Goal: Leave review/rating: Leave review/rating

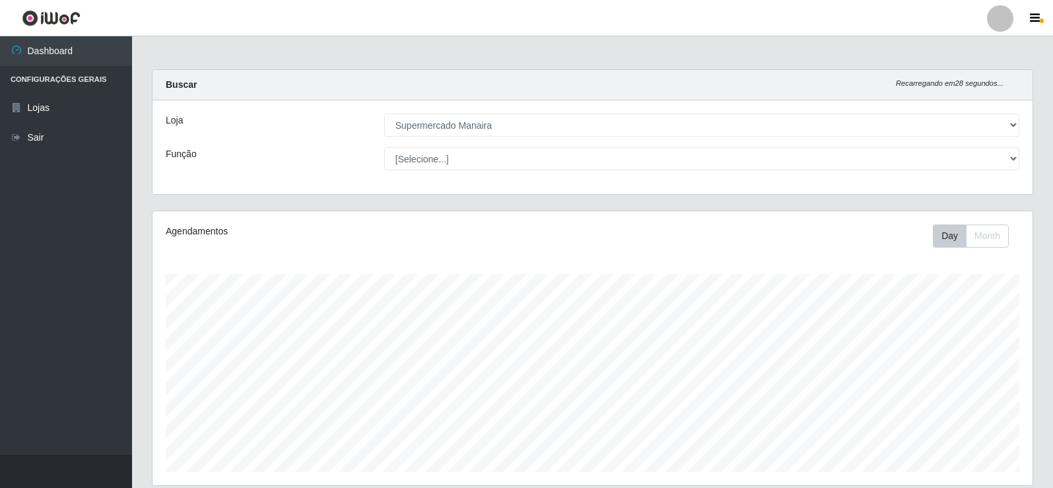
select select "443"
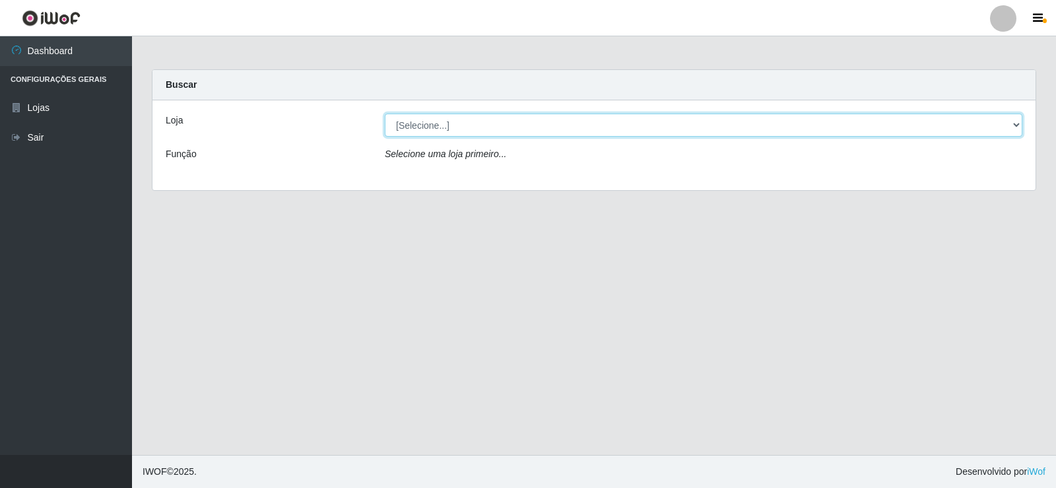
click at [1014, 129] on select "[Selecione...] Supermercado Manaira" at bounding box center [704, 125] width 638 height 23
select select "443"
click at [385, 114] on select "[Selecione...] Supermercado Manaira" at bounding box center [704, 125] width 638 height 23
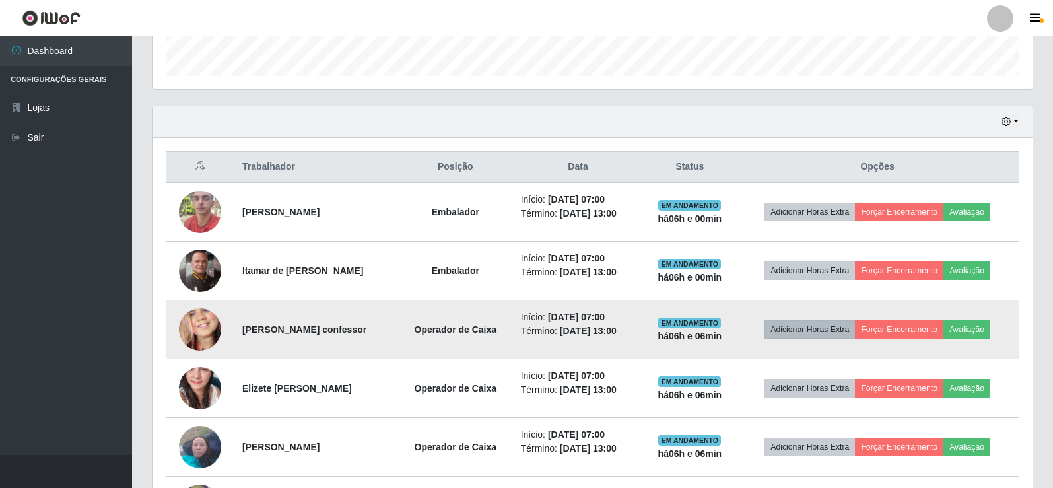
scroll to position [462, 0]
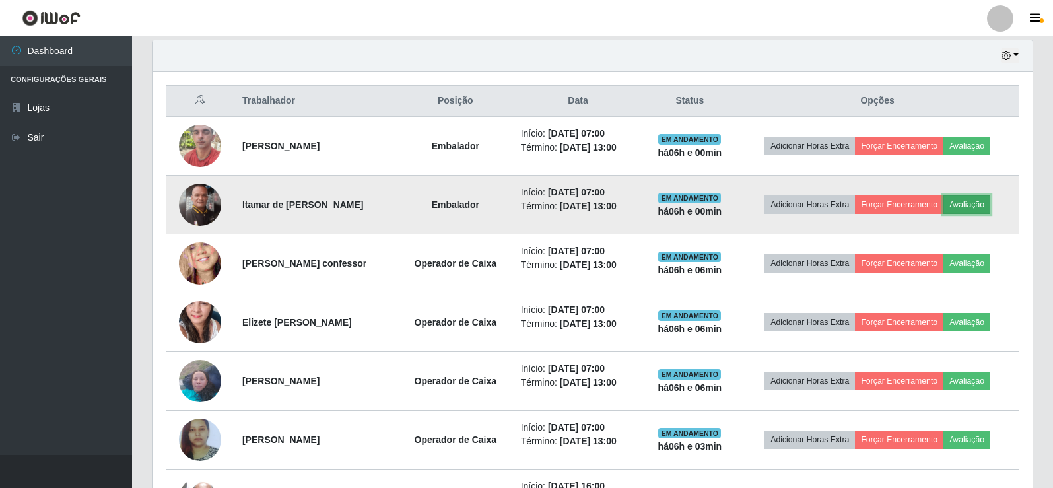
click at [979, 205] on button "Avaliação" at bounding box center [967, 204] width 47 height 18
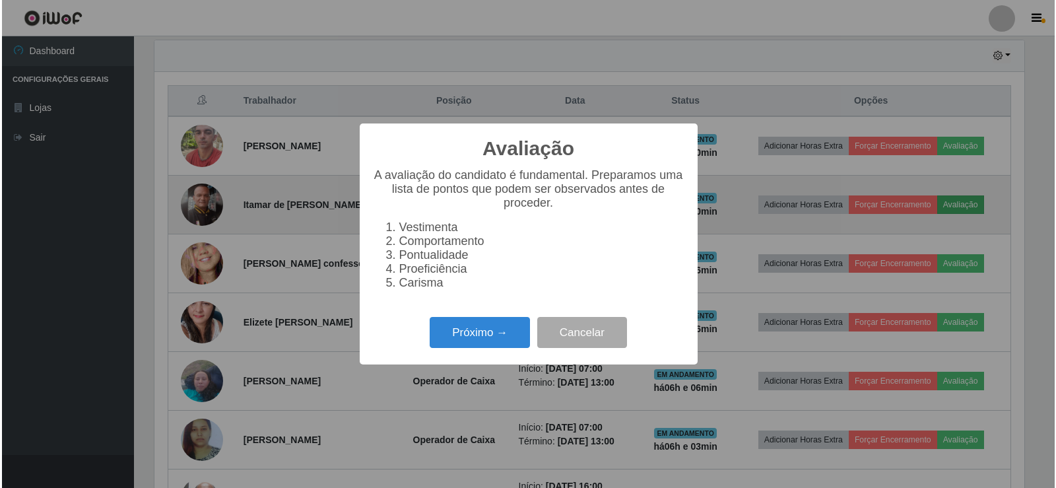
scroll to position [274, 874]
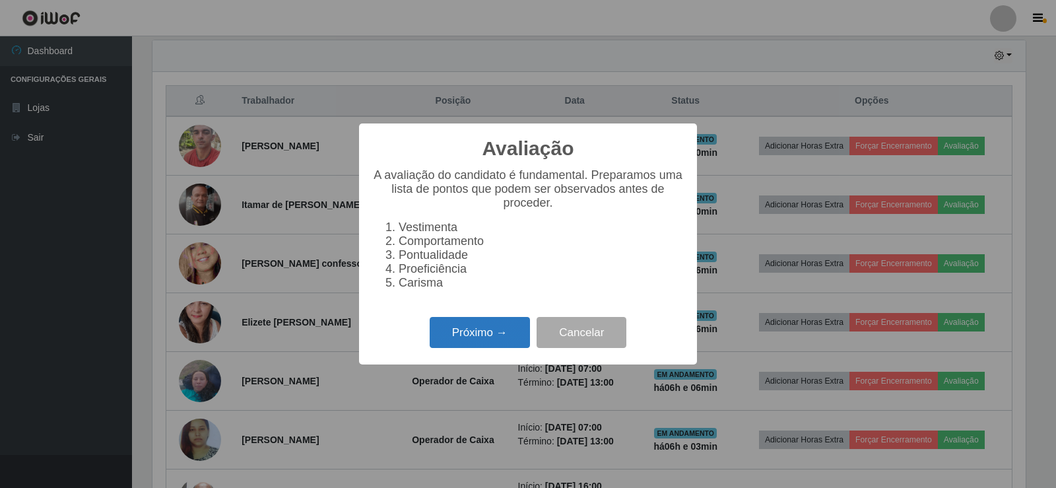
click at [473, 348] on button "Próximo →" at bounding box center [480, 332] width 100 height 31
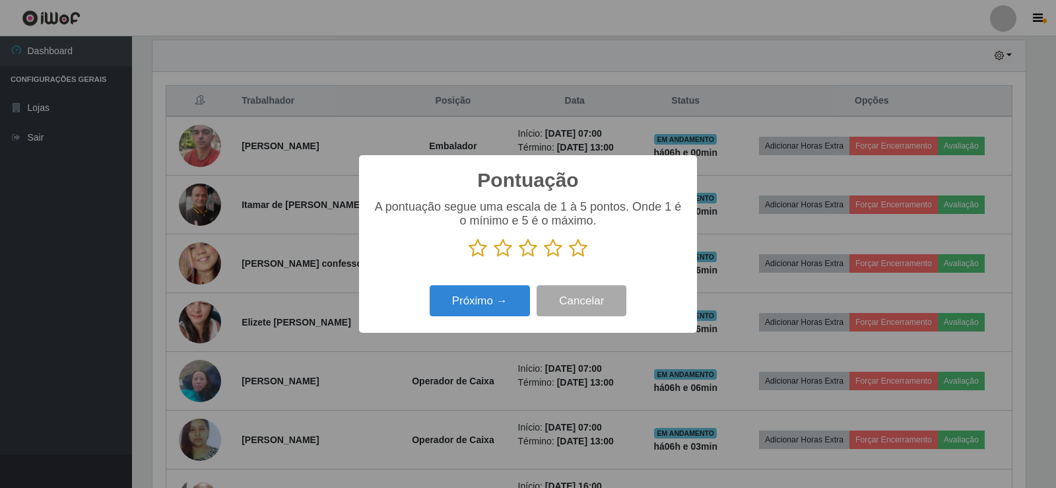
scroll to position [660003, 659404]
click at [576, 252] on icon at bounding box center [578, 248] width 18 height 20
click at [569, 258] on input "radio" at bounding box center [569, 258] width 0 height 0
click at [517, 302] on button "Próximo →" at bounding box center [480, 300] width 100 height 31
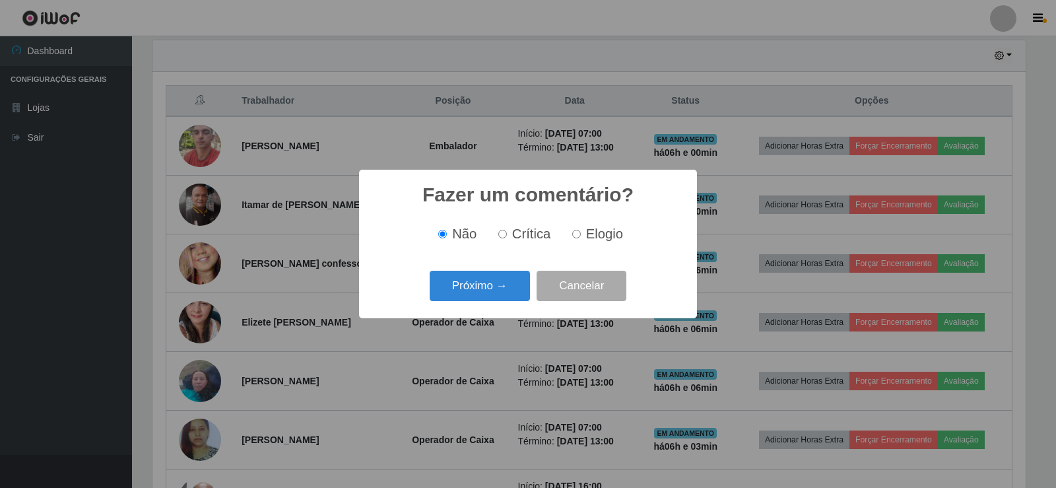
click at [577, 236] on input "Elogio" at bounding box center [576, 234] width 9 height 9
radio input "true"
click at [517, 288] on button "Próximo →" at bounding box center [480, 286] width 100 height 31
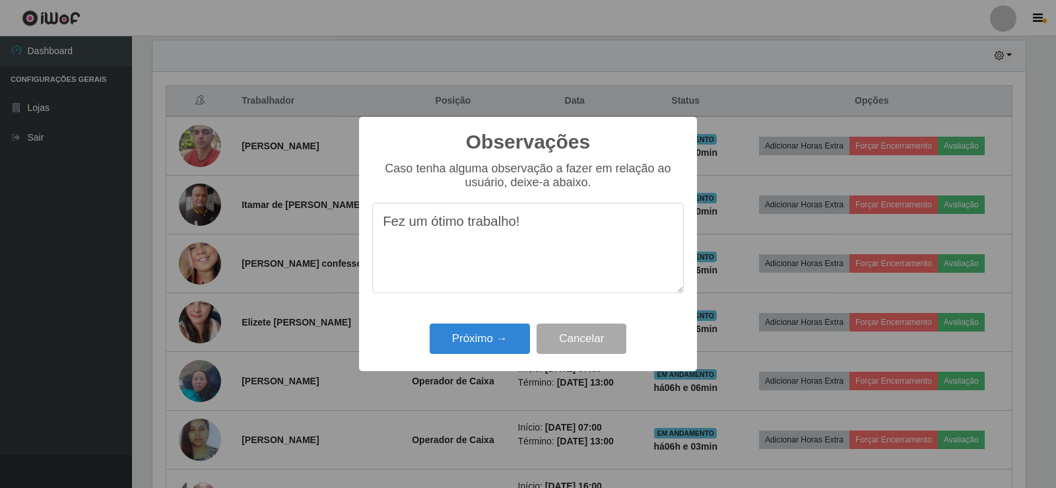
drag, startPoint x: 423, startPoint y: 232, endPoint x: 554, endPoint y: 241, distance: 131.7
click at [555, 239] on textarea "Fez um ótimo trabalho!" at bounding box center [528, 248] width 312 height 90
type textarea "Fez um ótimo trabalho!"
click at [509, 342] on button "Próximo →" at bounding box center [480, 339] width 100 height 31
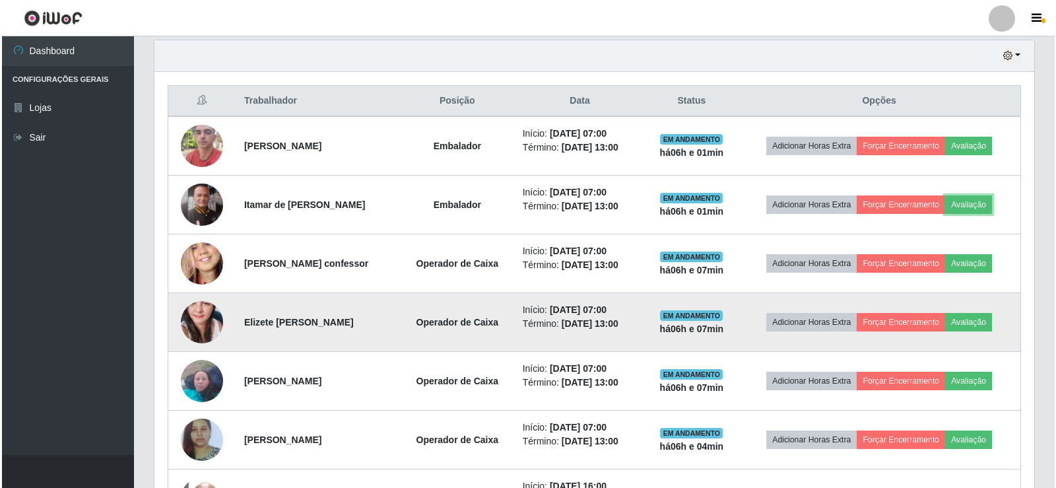
scroll to position [274, 880]
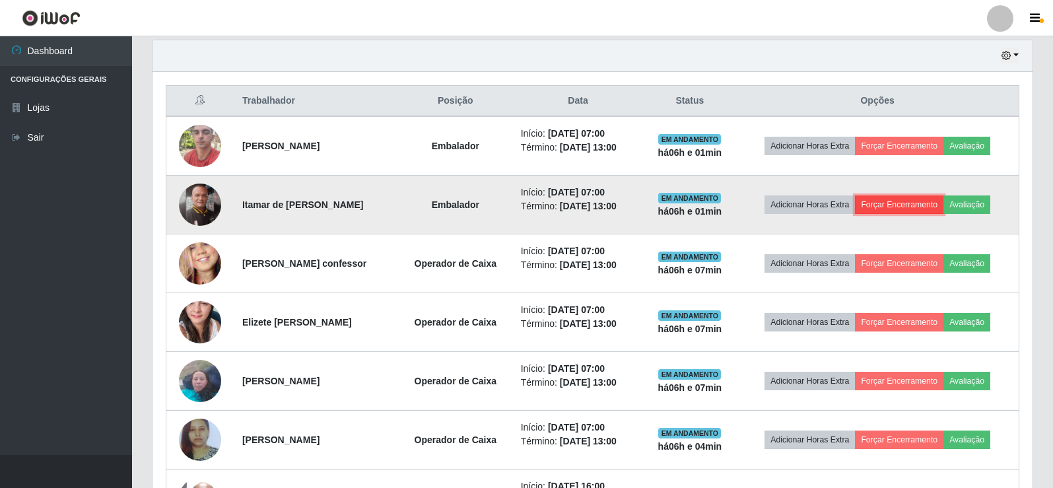
click at [934, 203] on button "Forçar Encerramento" at bounding box center [899, 204] width 88 height 18
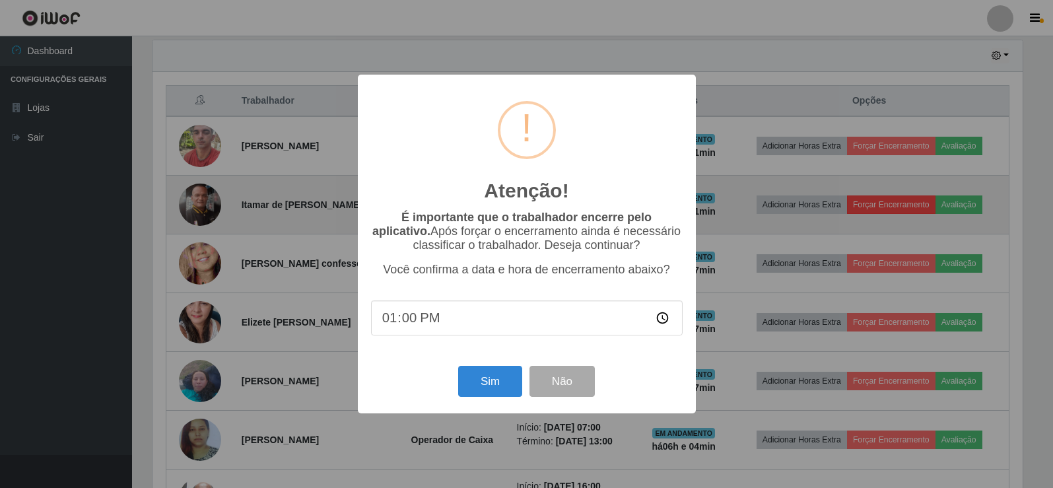
scroll to position [274, 874]
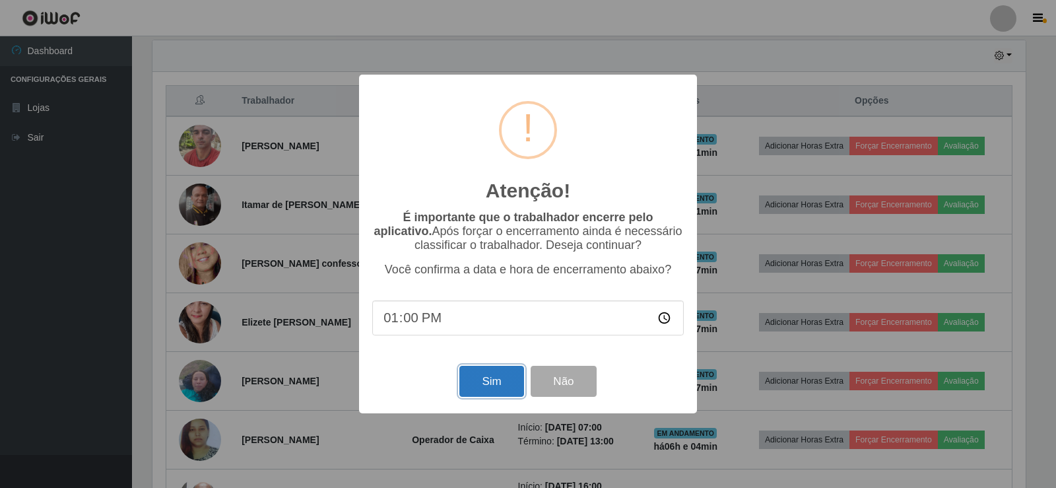
click at [491, 387] on button "Sim" at bounding box center [492, 381] width 64 height 31
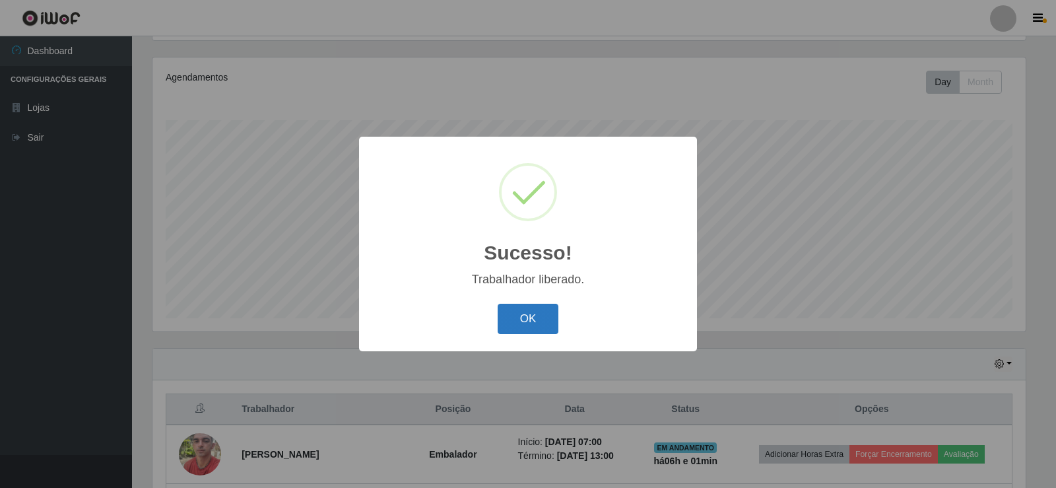
click at [549, 318] on button "OK" at bounding box center [528, 319] width 61 height 31
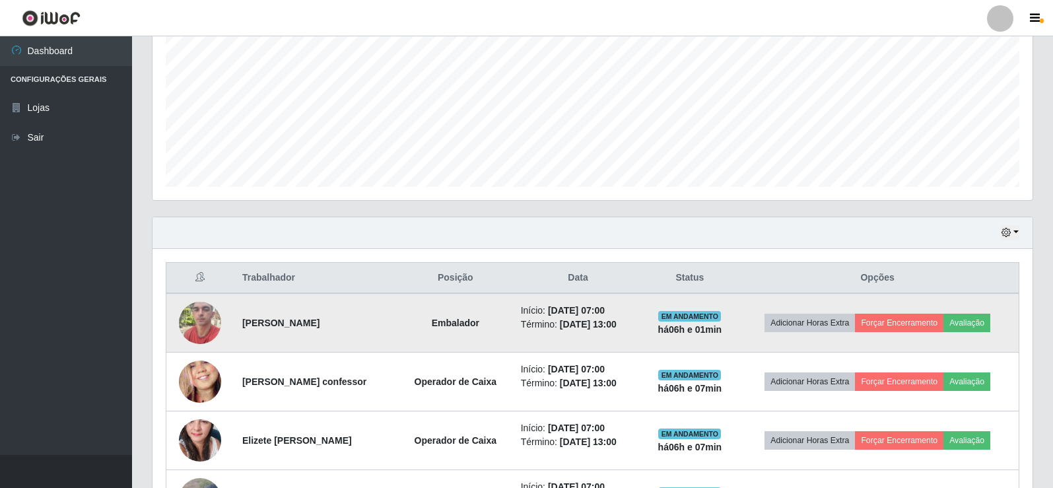
scroll to position [286, 0]
click at [979, 326] on button "Avaliação" at bounding box center [967, 322] width 47 height 18
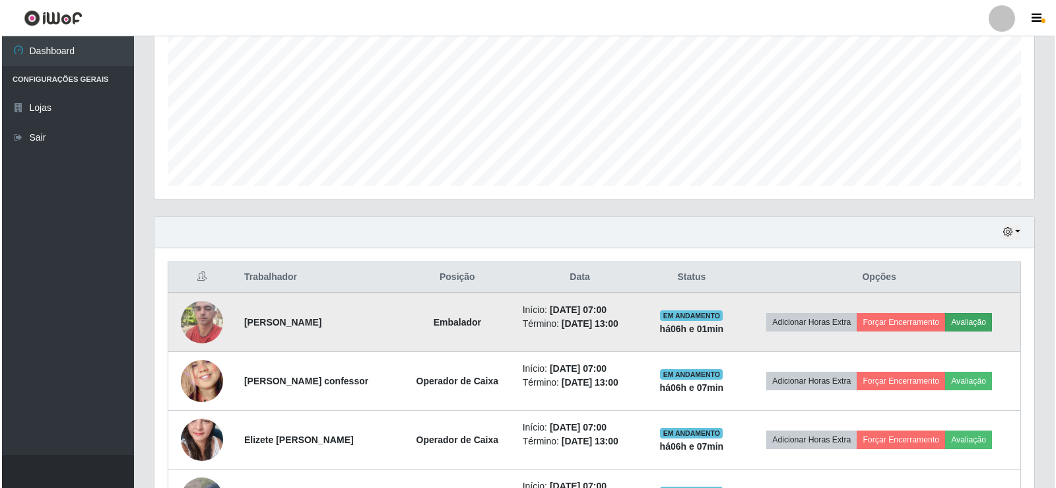
scroll to position [274, 874]
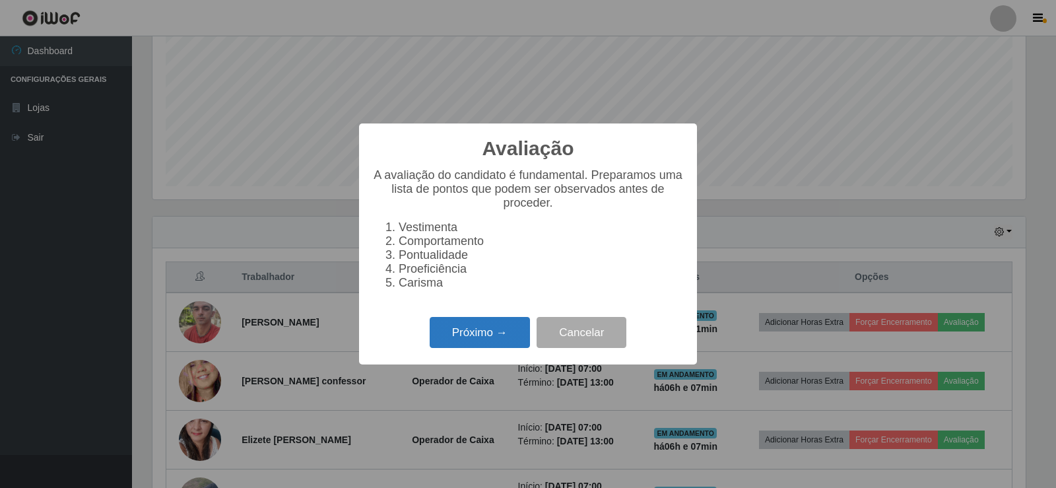
click at [506, 340] on button "Próximo →" at bounding box center [480, 332] width 100 height 31
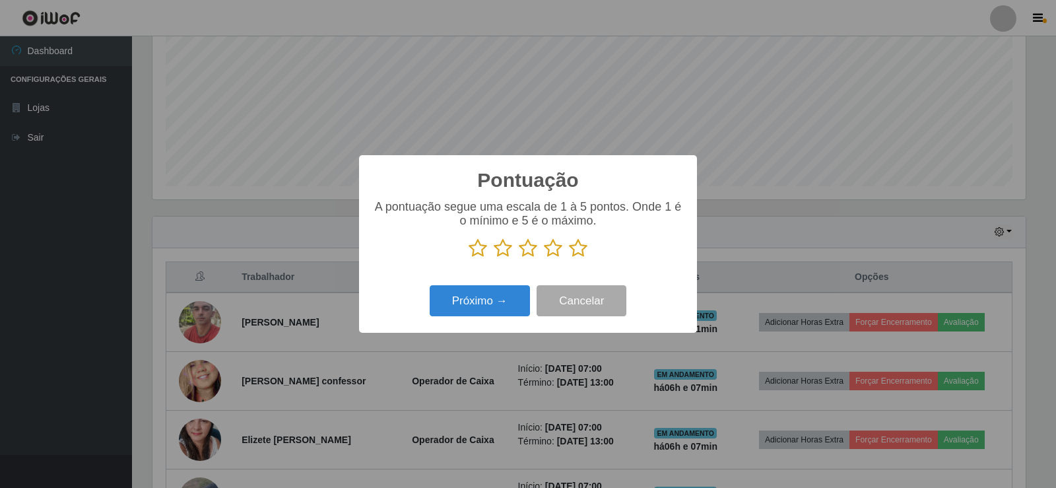
click at [577, 246] on icon at bounding box center [578, 248] width 18 height 20
click at [569, 258] on input "radio" at bounding box center [569, 258] width 0 height 0
click at [500, 300] on button "Próximo →" at bounding box center [480, 300] width 100 height 31
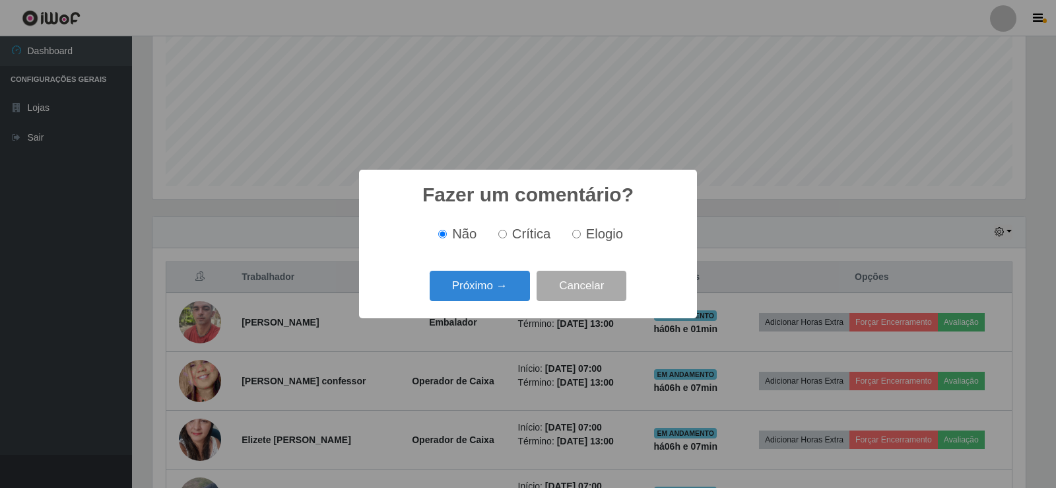
click at [574, 236] on input "Elogio" at bounding box center [576, 234] width 9 height 9
radio input "true"
click at [503, 287] on button "Próximo →" at bounding box center [480, 286] width 100 height 31
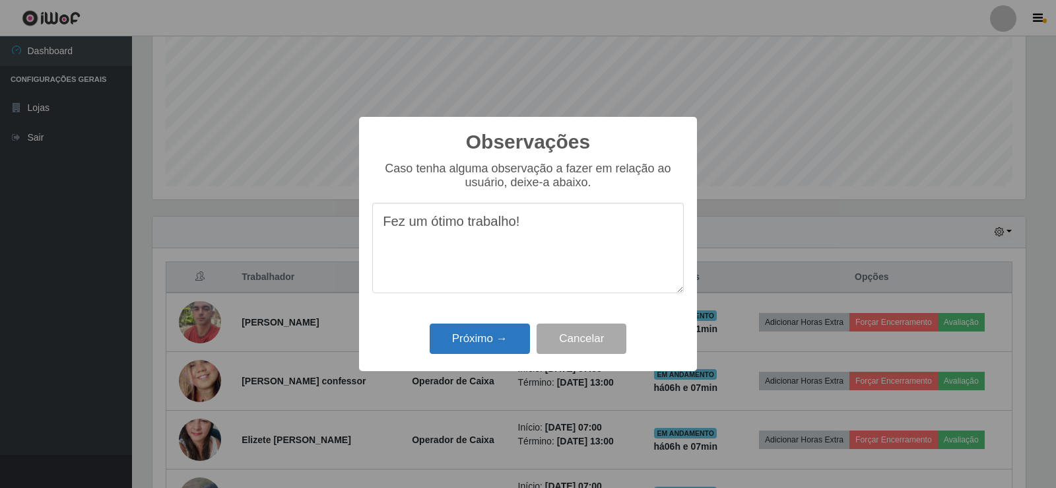
type textarea "Fez um ótimo trabalho!"
click at [515, 339] on button "Próximo →" at bounding box center [480, 339] width 100 height 31
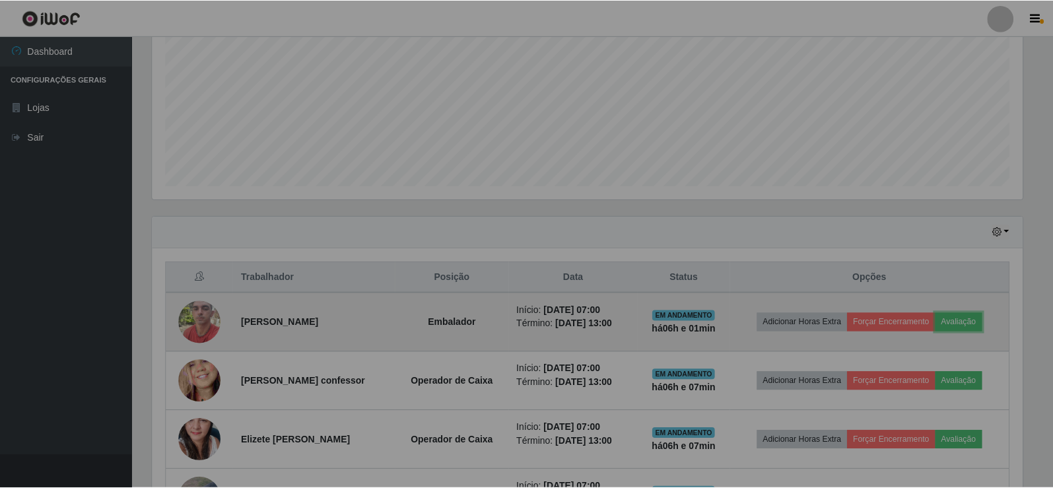
scroll to position [274, 880]
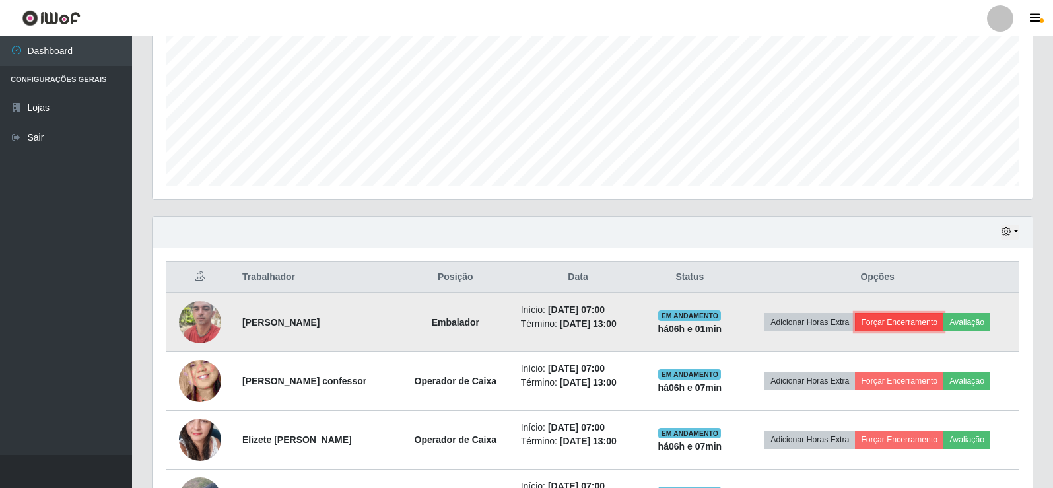
click at [916, 324] on button "Forçar Encerramento" at bounding box center [899, 322] width 88 height 18
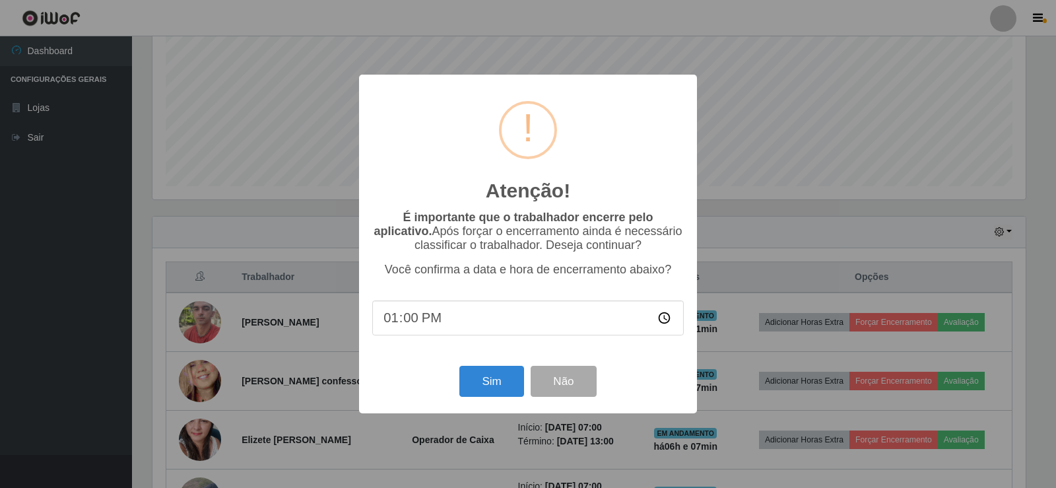
click at [411, 326] on input "13:00" at bounding box center [528, 317] width 312 height 35
type input "13:01"
click at [493, 391] on button "Sim" at bounding box center [492, 381] width 64 height 31
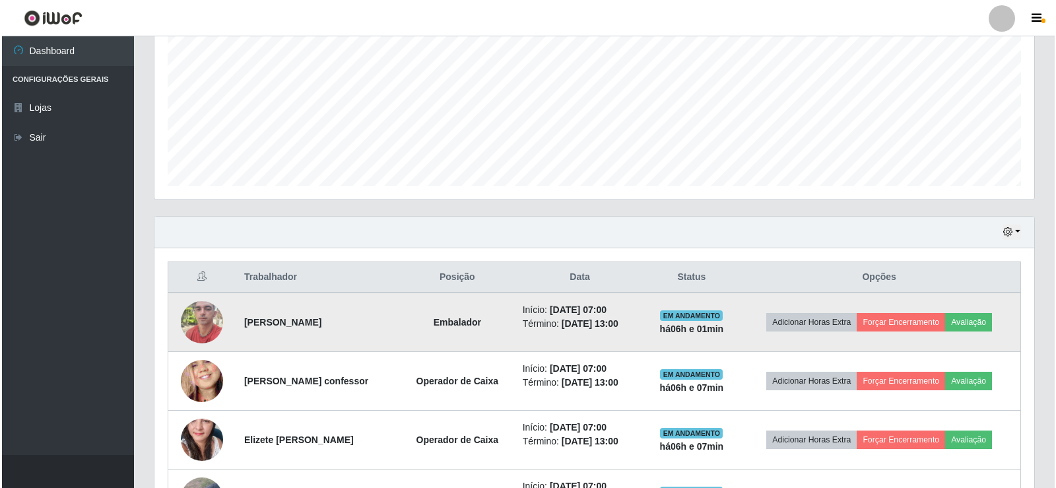
scroll to position [0, 0]
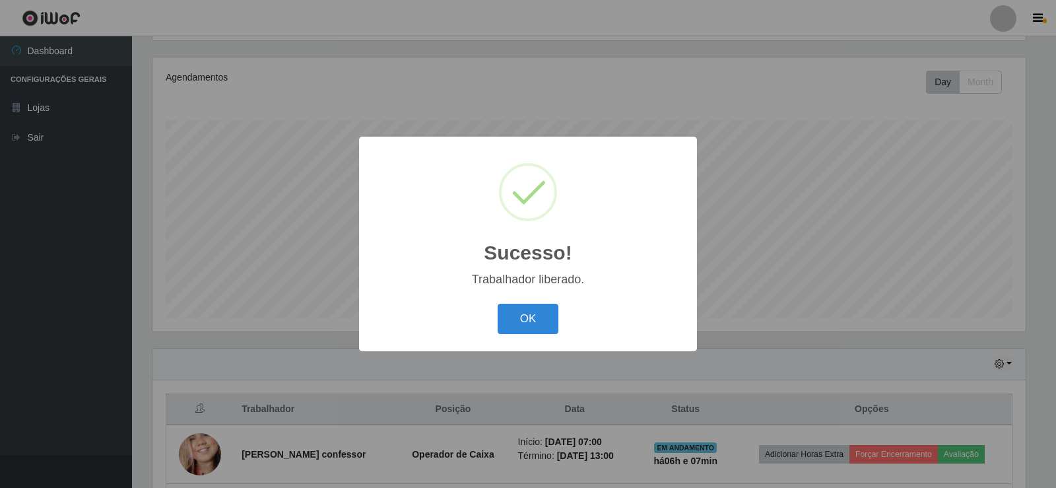
drag, startPoint x: 529, startPoint y: 327, endPoint x: 565, endPoint y: 330, distance: 36.5
click at [530, 327] on button "OK" at bounding box center [528, 319] width 61 height 31
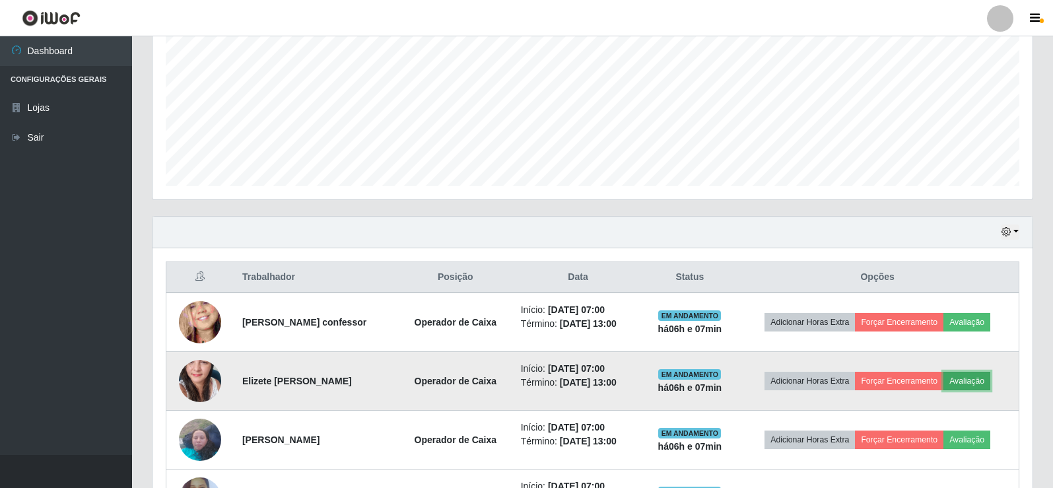
click at [982, 378] on button "Avaliação" at bounding box center [967, 381] width 47 height 18
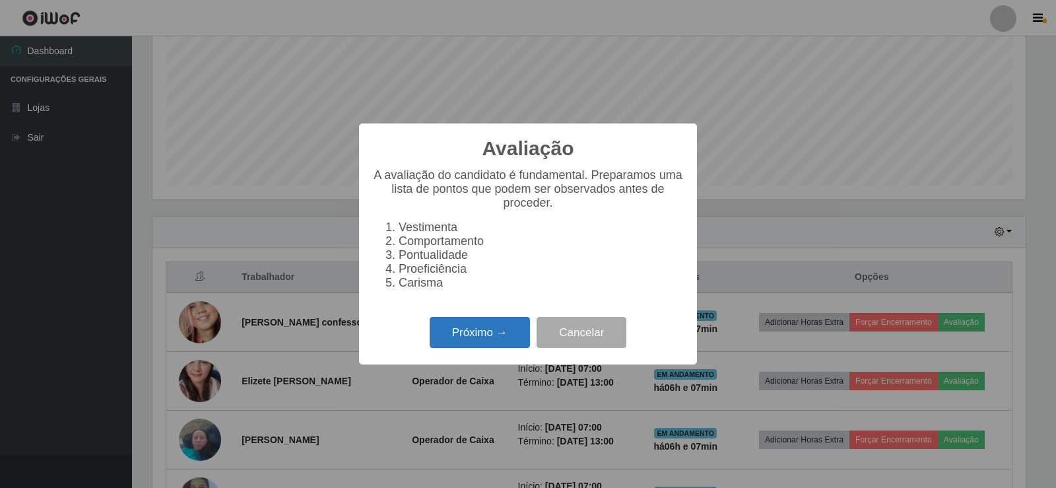
click at [497, 342] on button "Próximo →" at bounding box center [480, 332] width 100 height 31
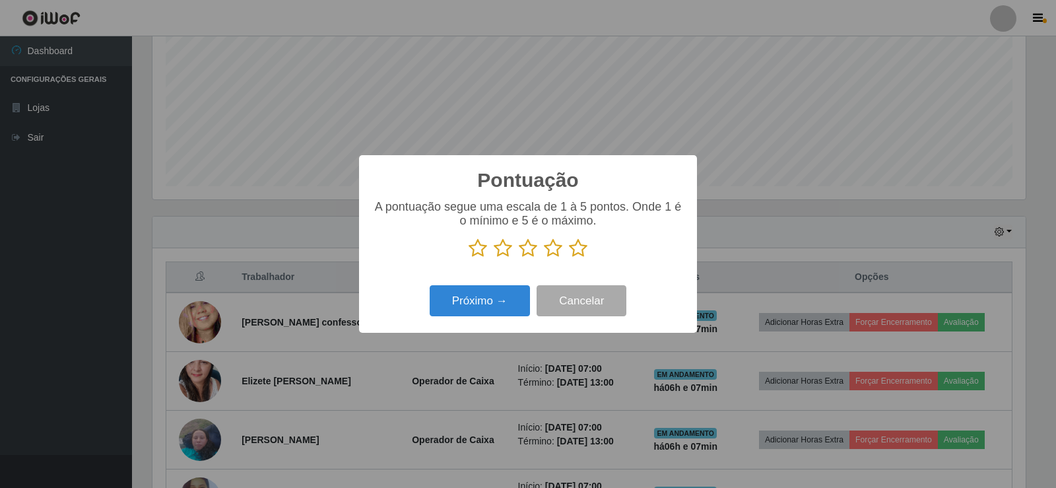
click at [572, 250] on icon at bounding box center [578, 248] width 18 height 20
click at [569, 258] on input "radio" at bounding box center [569, 258] width 0 height 0
click at [508, 291] on button "Próximo →" at bounding box center [480, 300] width 100 height 31
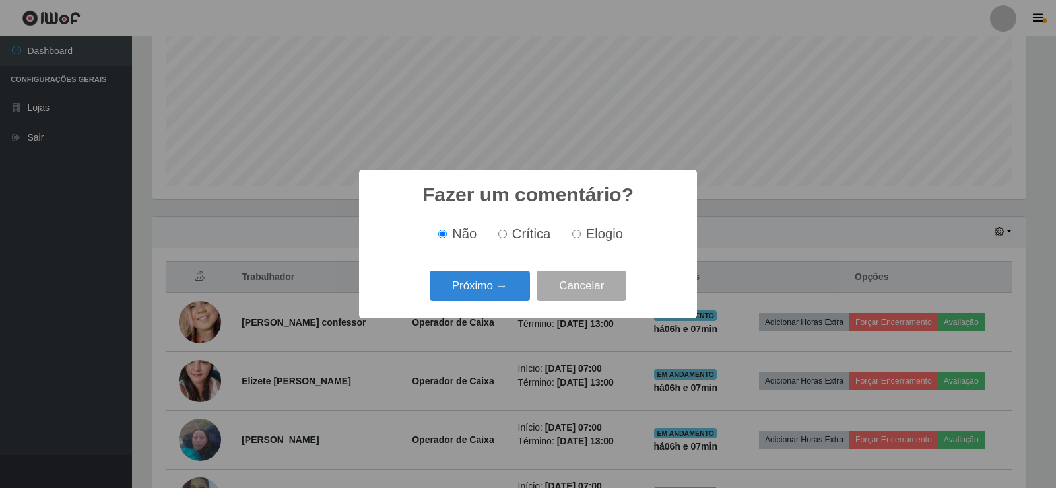
click at [576, 234] on input "Elogio" at bounding box center [576, 234] width 9 height 9
radio input "true"
click at [504, 291] on button "Próximo →" at bounding box center [480, 286] width 100 height 31
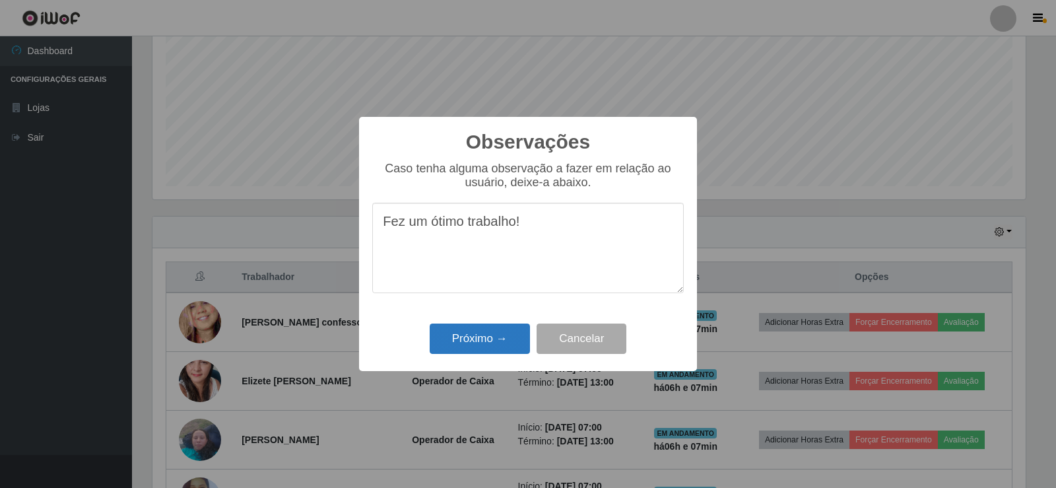
type textarea "Fez um ótimo trabalho!"
click at [504, 344] on button "Próximo →" at bounding box center [480, 339] width 100 height 31
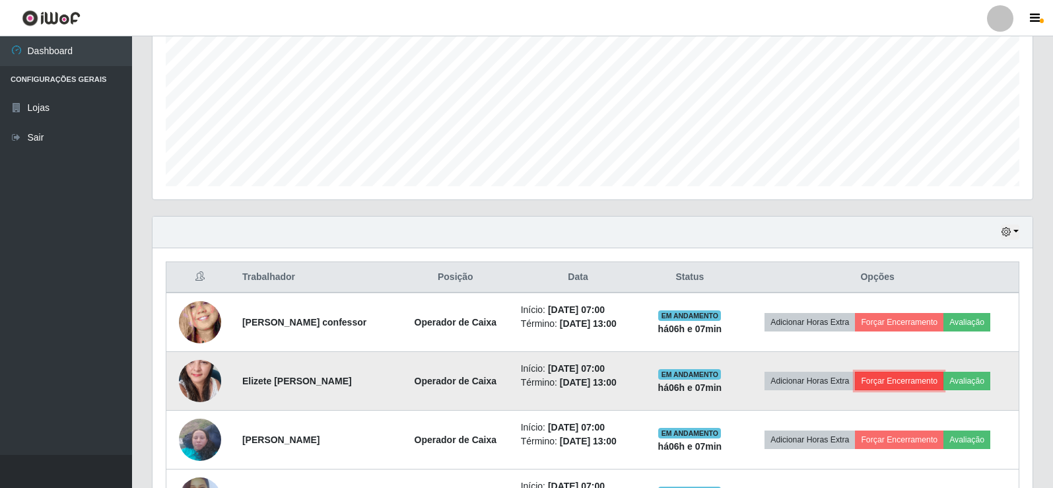
click at [897, 383] on button "Forçar Encerramento" at bounding box center [899, 381] width 88 height 18
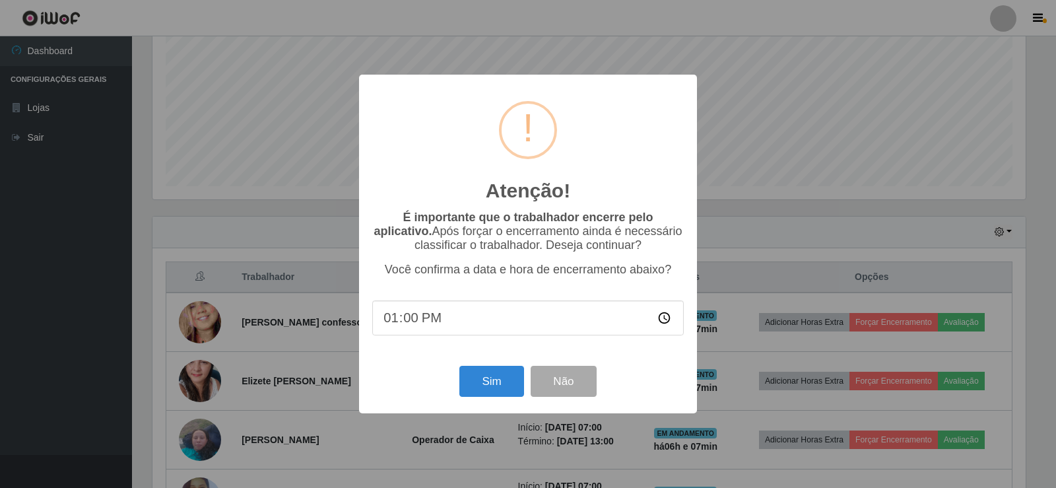
click at [413, 320] on input "13:00" at bounding box center [528, 317] width 312 height 35
type input "13:01"
click at [491, 386] on button "Sim" at bounding box center [492, 381] width 64 height 31
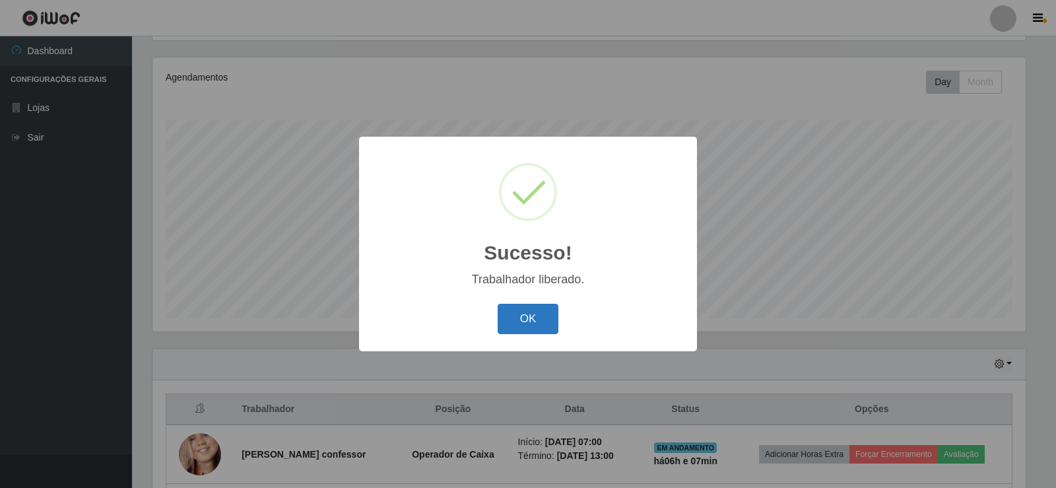
click at [537, 320] on button "OK" at bounding box center [528, 319] width 61 height 31
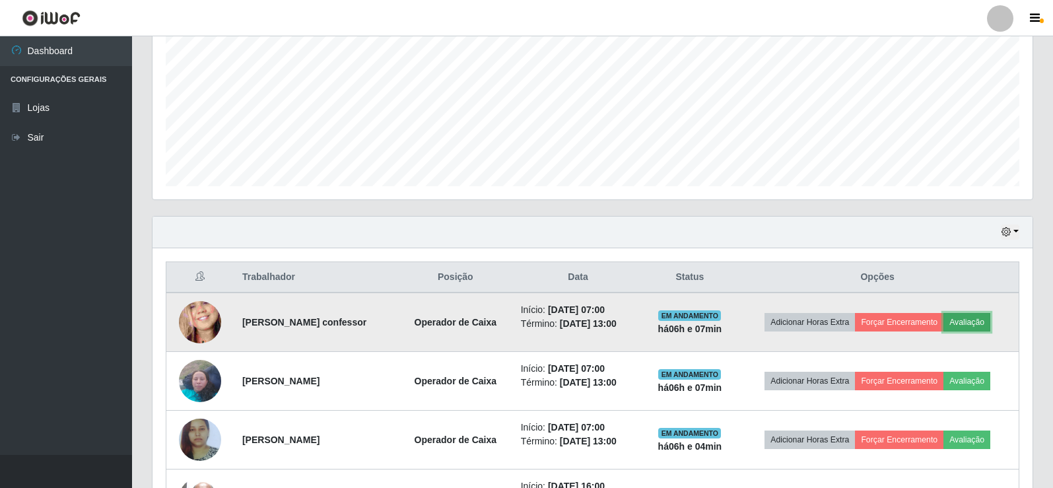
click at [979, 319] on button "Avaliação" at bounding box center [967, 322] width 47 height 18
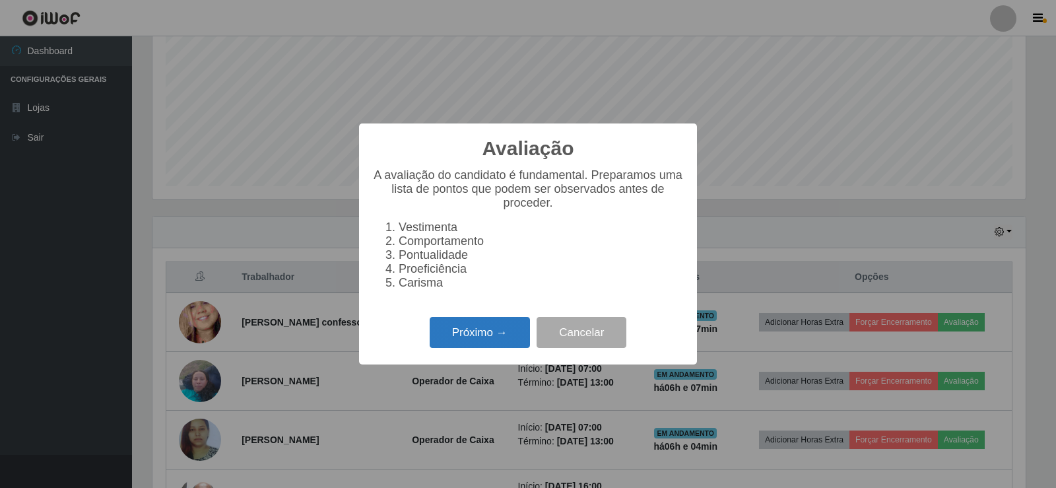
click at [481, 333] on button "Próximo →" at bounding box center [480, 332] width 100 height 31
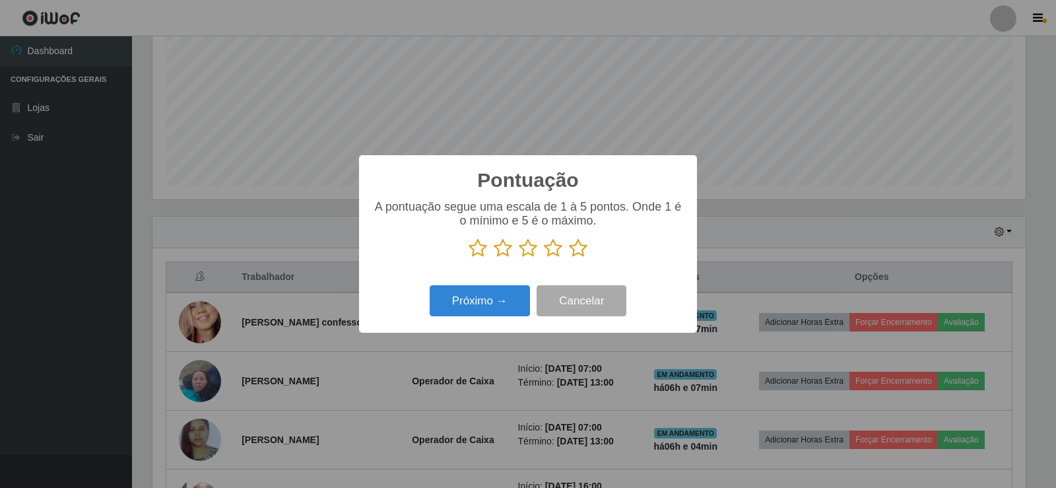
click at [576, 252] on icon at bounding box center [578, 248] width 18 height 20
click at [569, 258] on input "radio" at bounding box center [569, 258] width 0 height 0
click at [487, 316] on button "Próximo →" at bounding box center [480, 300] width 100 height 31
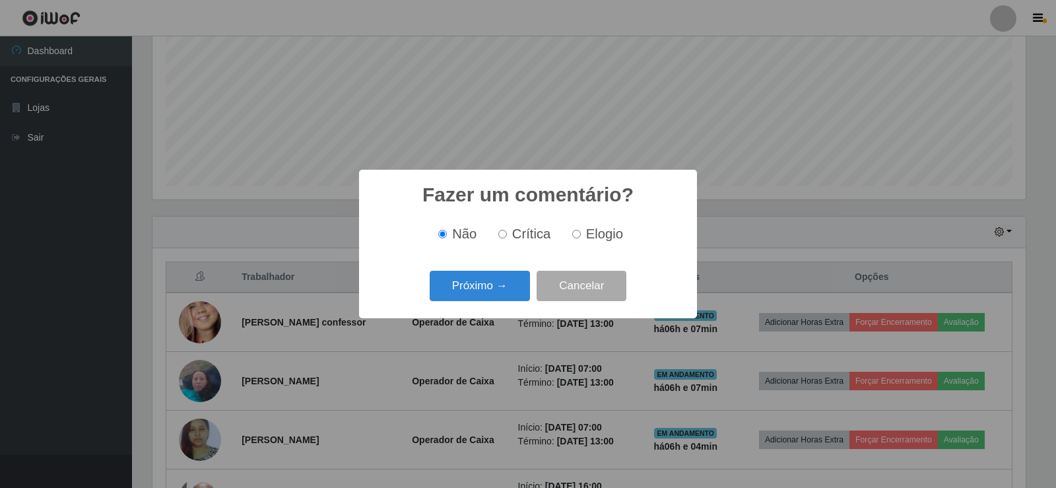
click at [576, 236] on input "Elogio" at bounding box center [576, 234] width 9 height 9
radio input "true"
click at [516, 291] on button "Próximo →" at bounding box center [480, 286] width 100 height 31
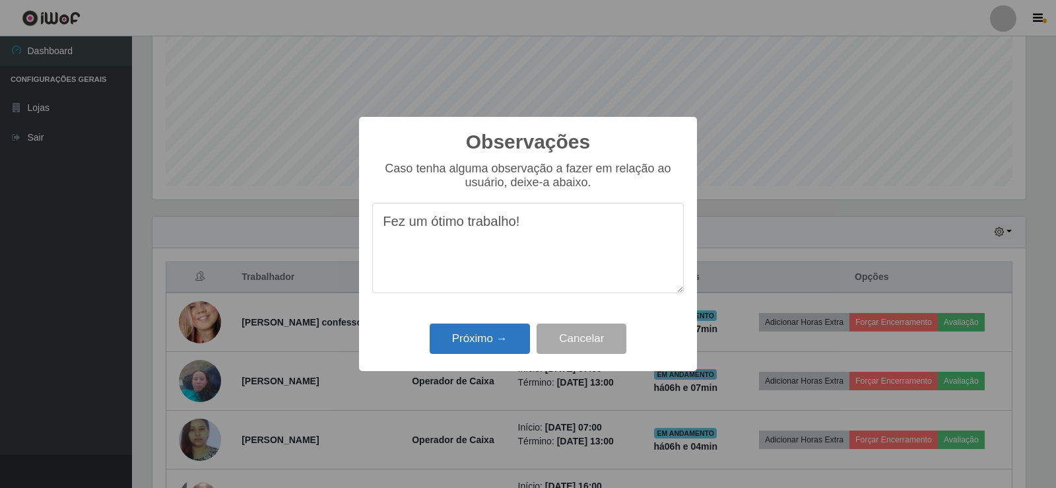
type textarea "Fez um ótimo trabalho!"
click at [474, 347] on button "Próximo →" at bounding box center [480, 339] width 100 height 31
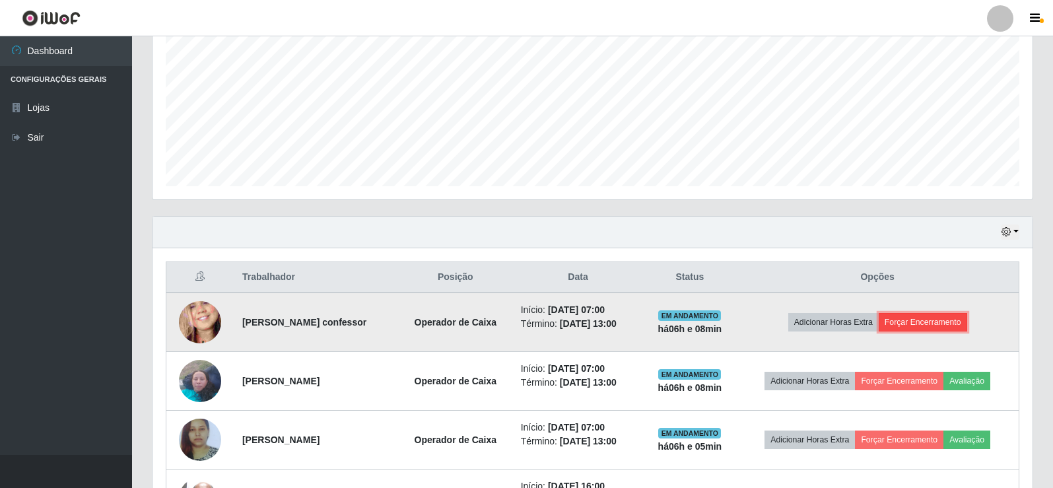
click at [910, 328] on button "Forçar Encerramento" at bounding box center [923, 322] width 88 height 18
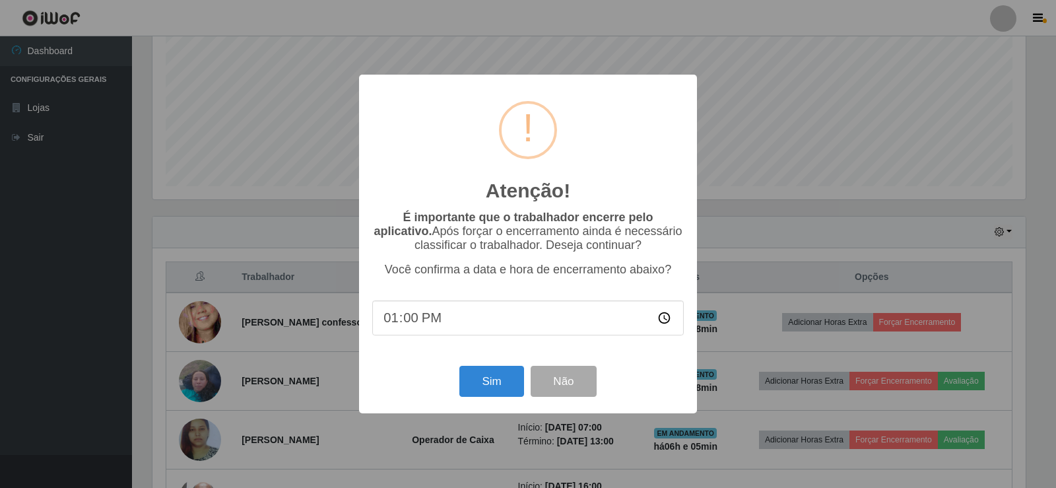
click at [414, 322] on input "13:00" at bounding box center [528, 317] width 312 height 35
type input "13:02"
click at [480, 382] on button "Sim" at bounding box center [492, 381] width 64 height 31
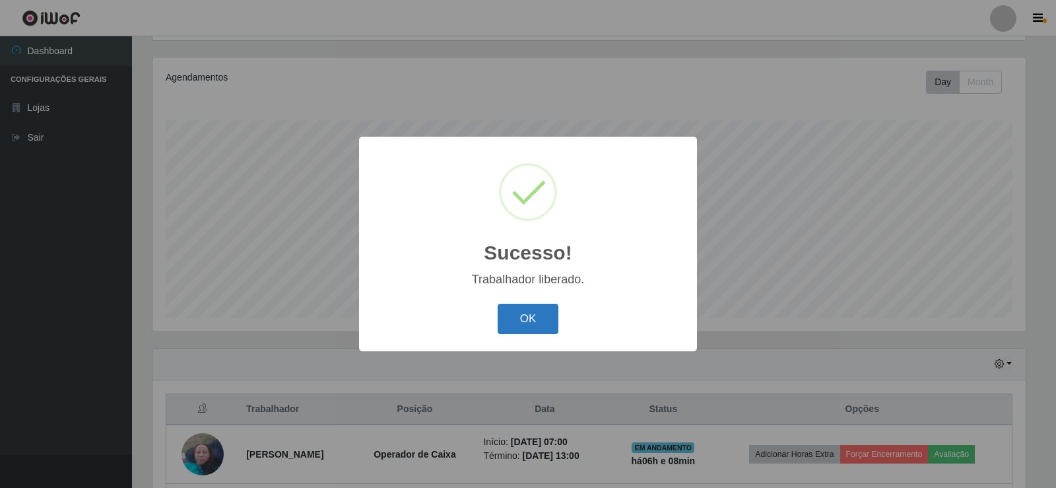
click at [547, 318] on button "OK" at bounding box center [528, 319] width 61 height 31
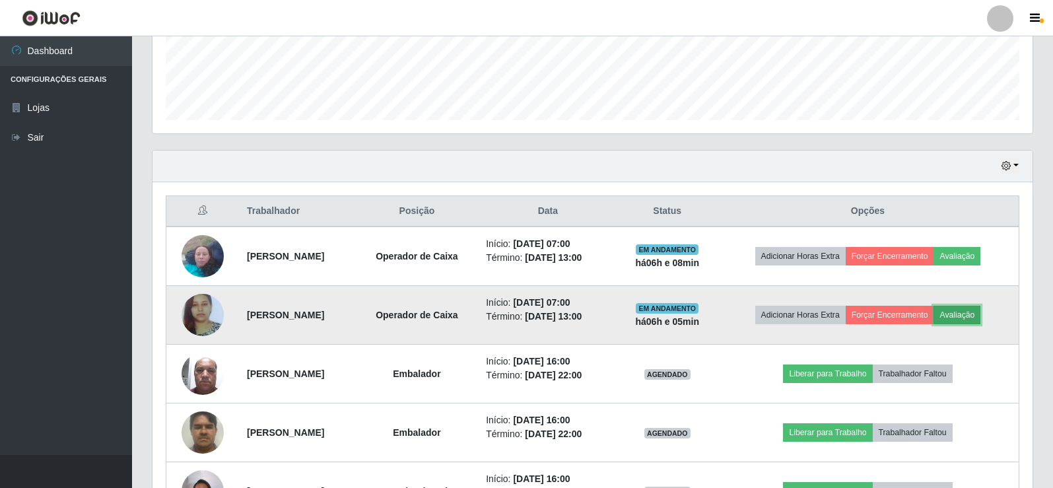
click at [981, 310] on button "Avaliação" at bounding box center [957, 315] width 47 height 18
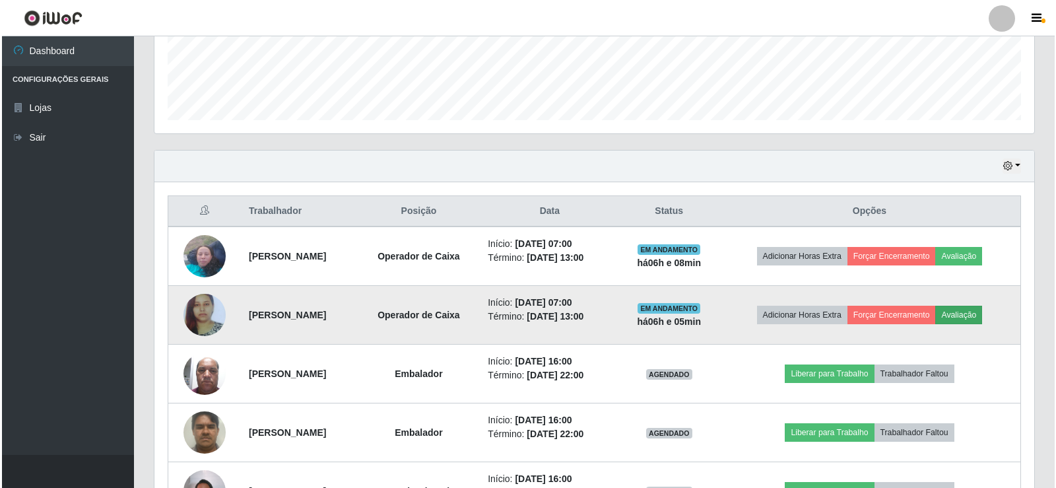
scroll to position [274, 874]
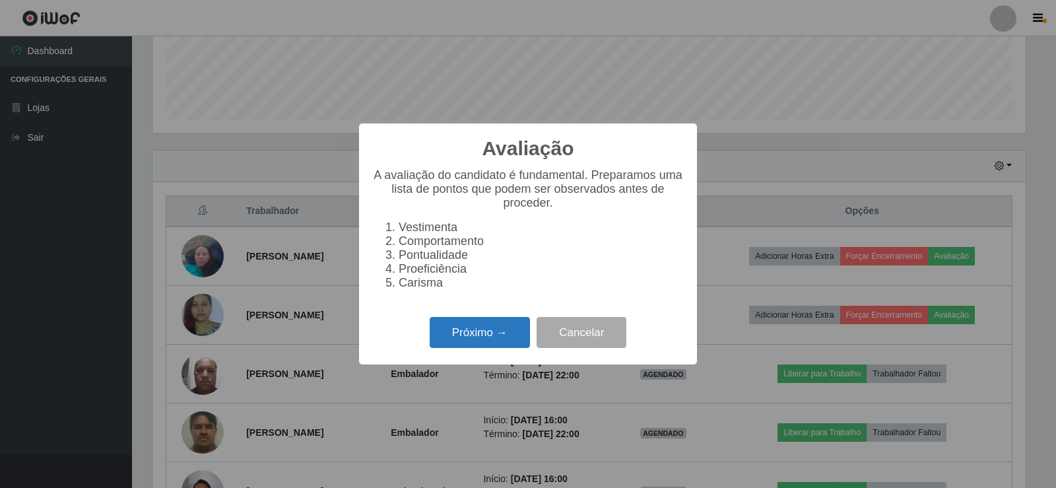
click at [514, 346] on button "Próximo →" at bounding box center [480, 332] width 100 height 31
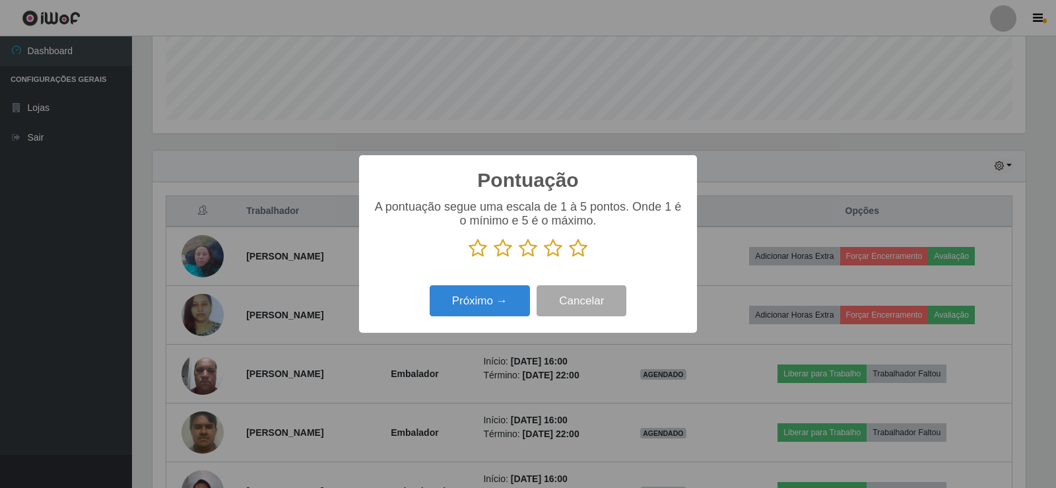
scroll to position [660003, 659404]
click at [576, 250] on icon at bounding box center [578, 248] width 18 height 20
click at [569, 258] on input "radio" at bounding box center [569, 258] width 0 height 0
click at [502, 300] on button "Próximo →" at bounding box center [480, 300] width 100 height 31
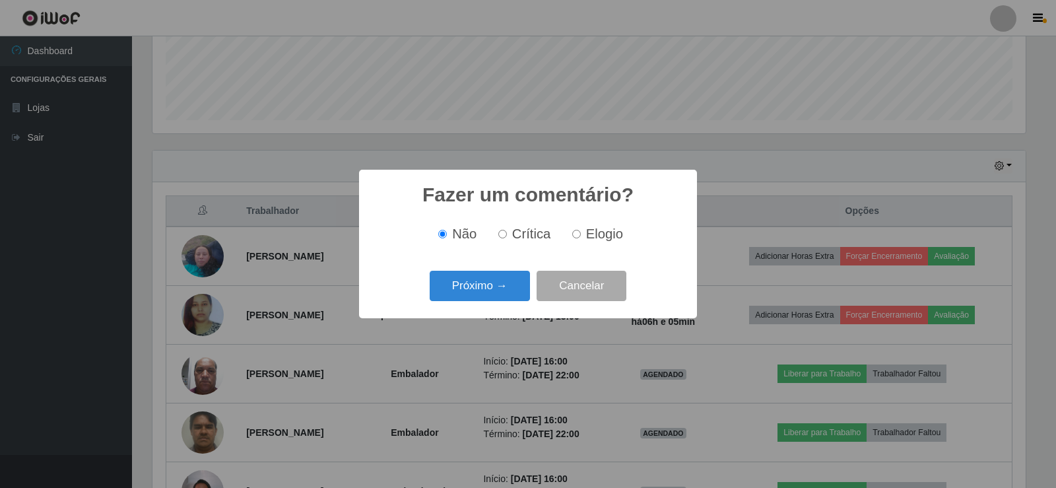
click at [577, 236] on input "Elogio" at bounding box center [576, 234] width 9 height 9
radio input "true"
click at [508, 280] on button "Próximo →" at bounding box center [480, 286] width 100 height 31
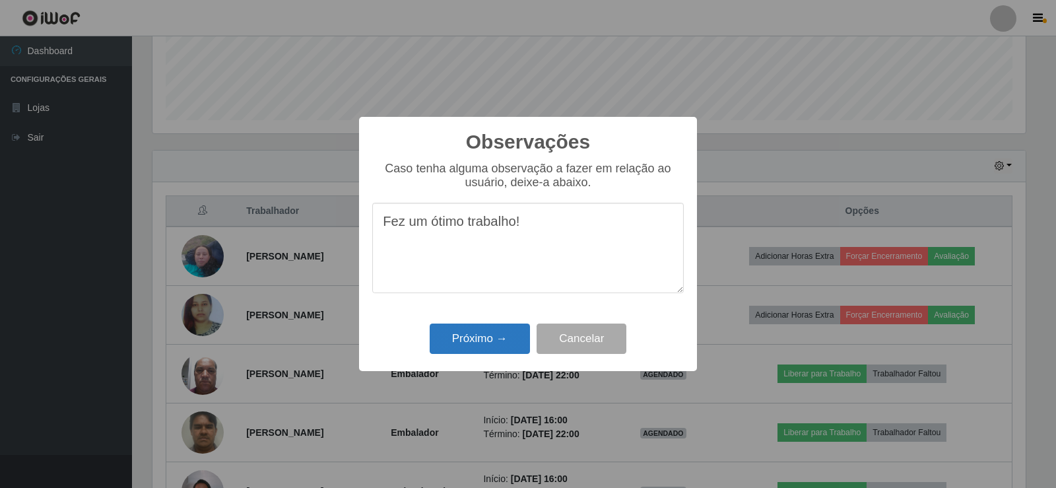
type textarea "Fez um ótimo trabalho!"
click at [489, 339] on button "Próximo →" at bounding box center [480, 339] width 100 height 31
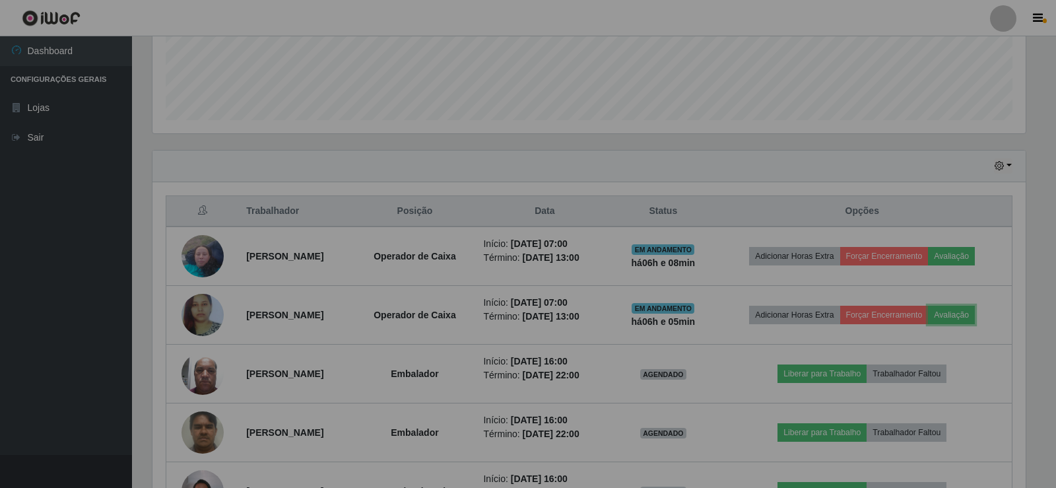
scroll to position [274, 880]
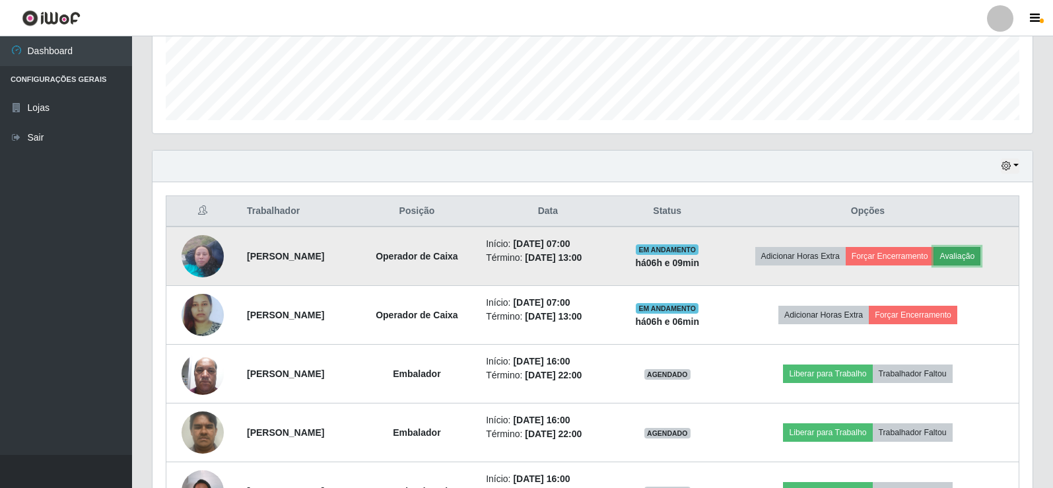
click at [981, 254] on button "Avaliação" at bounding box center [957, 256] width 47 height 18
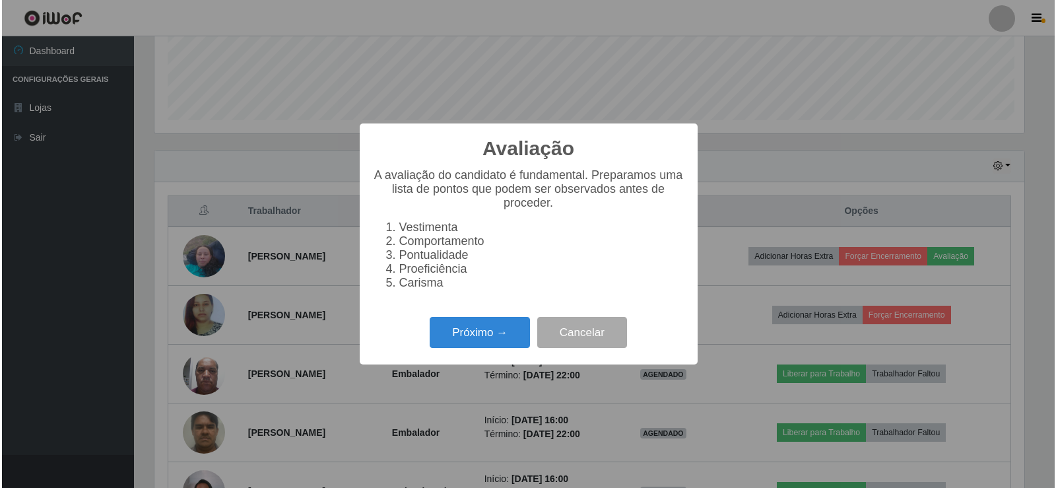
scroll to position [274, 874]
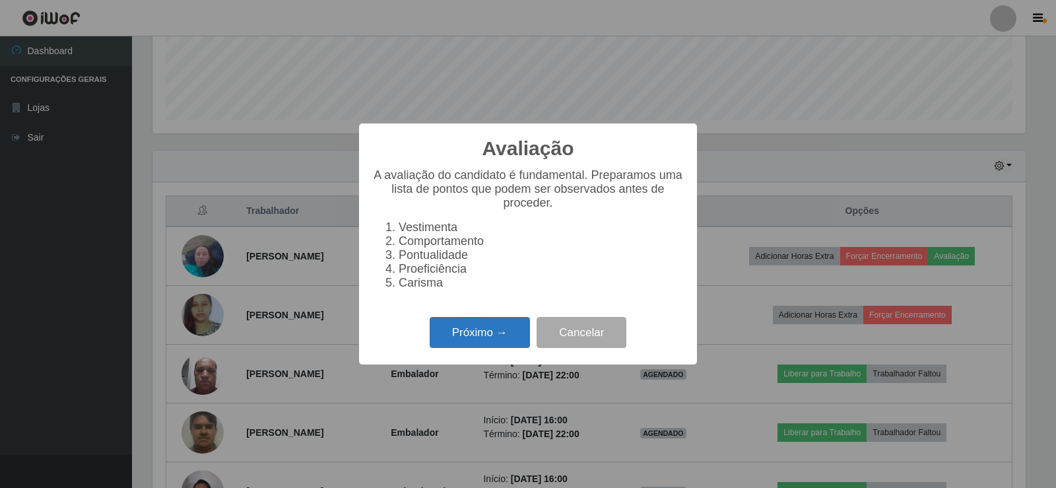
click at [512, 343] on button "Próximo →" at bounding box center [480, 332] width 100 height 31
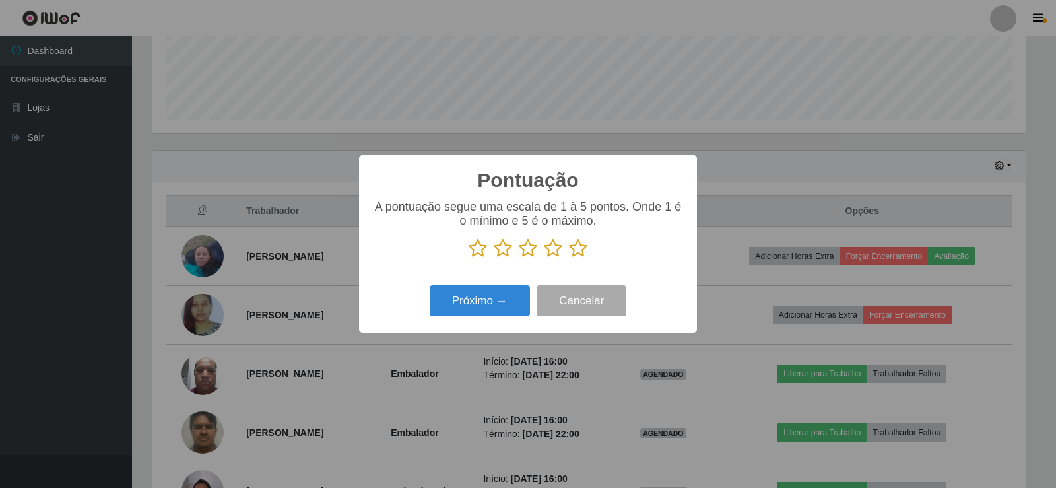
click at [578, 248] on icon at bounding box center [578, 248] width 18 height 20
click at [569, 258] on input "radio" at bounding box center [569, 258] width 0 height 0
click at [494, 301] on button "Próximo →" at bounding box center [480, 300] width 100 height 31
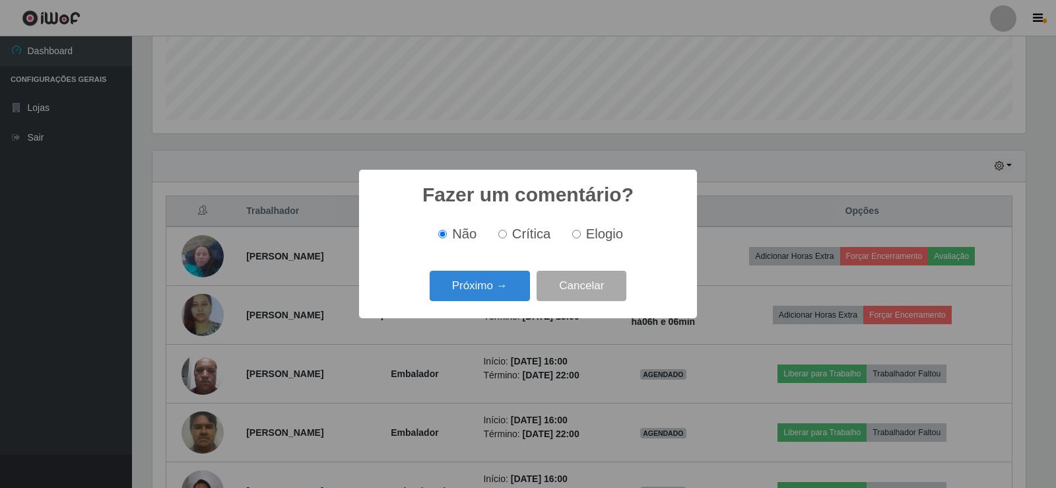
click at [578, 237] on input "Elogio" at bounding box center [576, 234] width 9 height 9
radio input "true"
click at [503, 285] on button "Próximo →" at bounding box center [480, 286] width 100 height 31
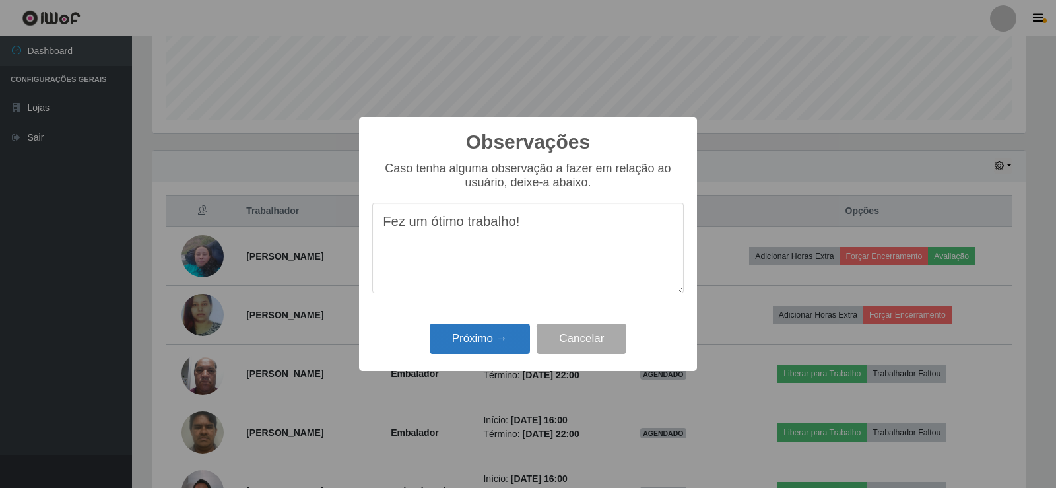
type textarea "Fez um ótimo trabalho!"
click at [505, 343] on button "Próximo →" at bounding box center [480, 339] width 100 height 31
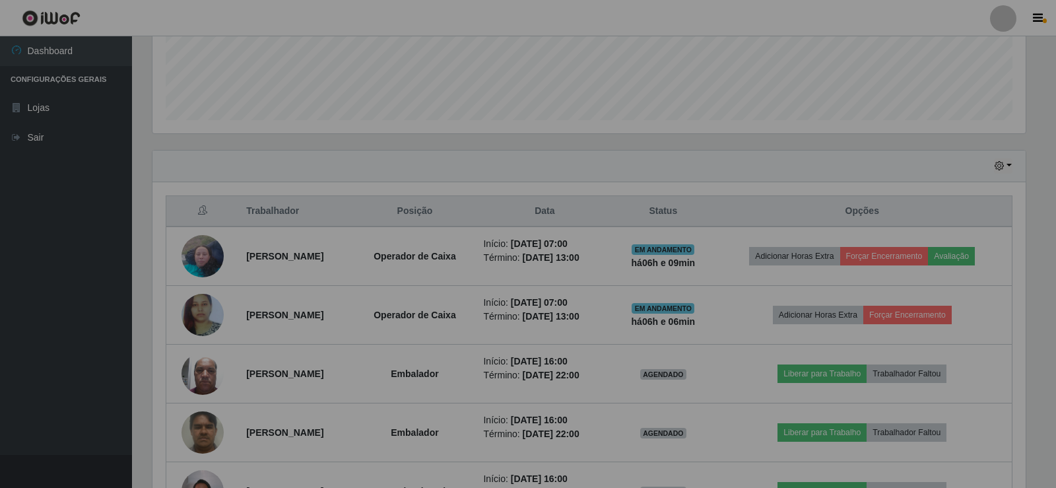
scroll to position [274, 880]
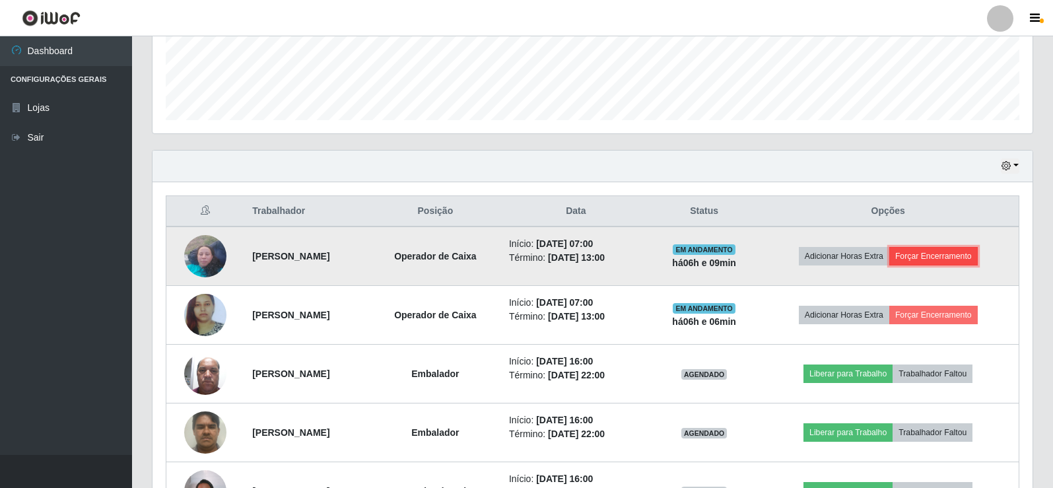
click at [956, 258] on button "Forçar Encerramento" at bounding box center [933, 256] width 88 height 18
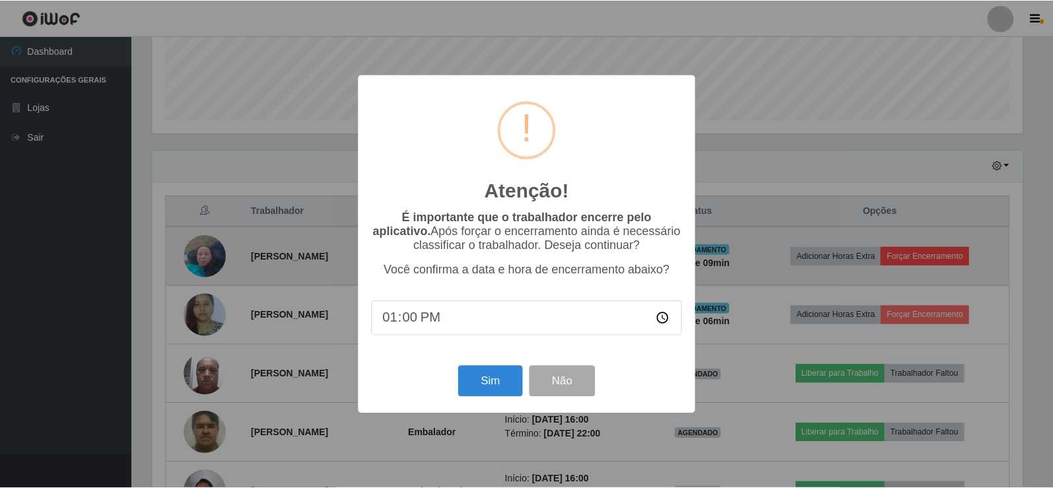
scroll to position [274, 874]
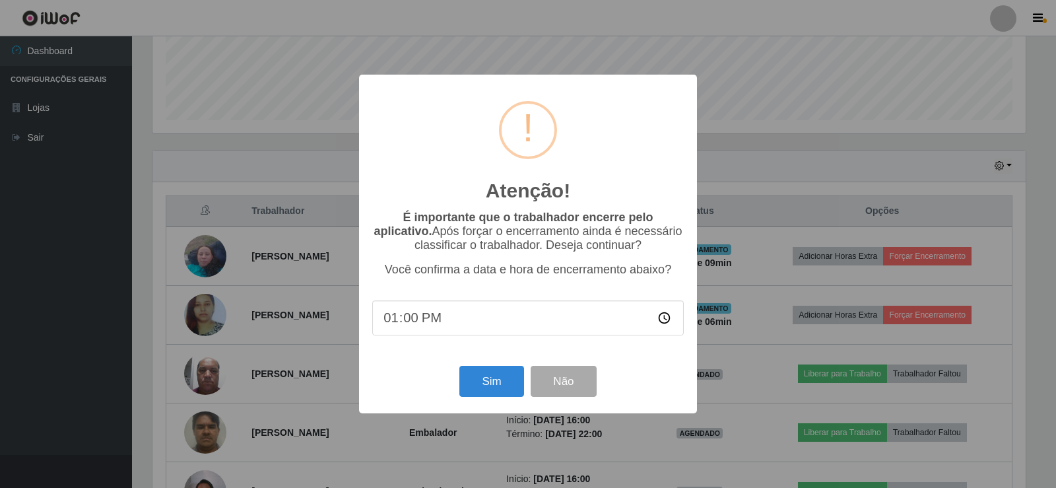
click at [412, 326] on input "13:00" at bounding box center [528, 317] width 312 height 35
type input "13:03"
click at [490, 393] on button "Sim" at bounding box center [492, 381] width 64 height 31
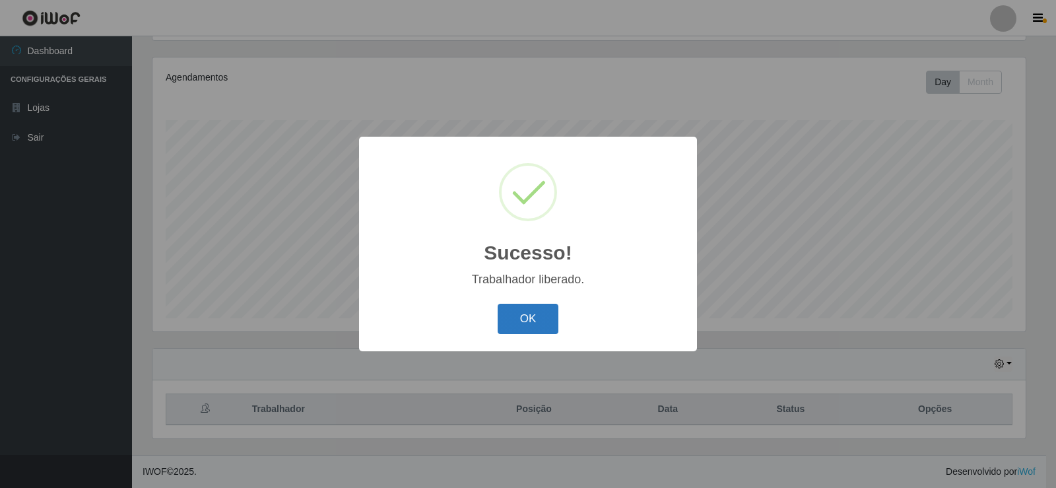
click at [526, 321] on button "OK" at bounding box center [528, 319] width 61 height 31
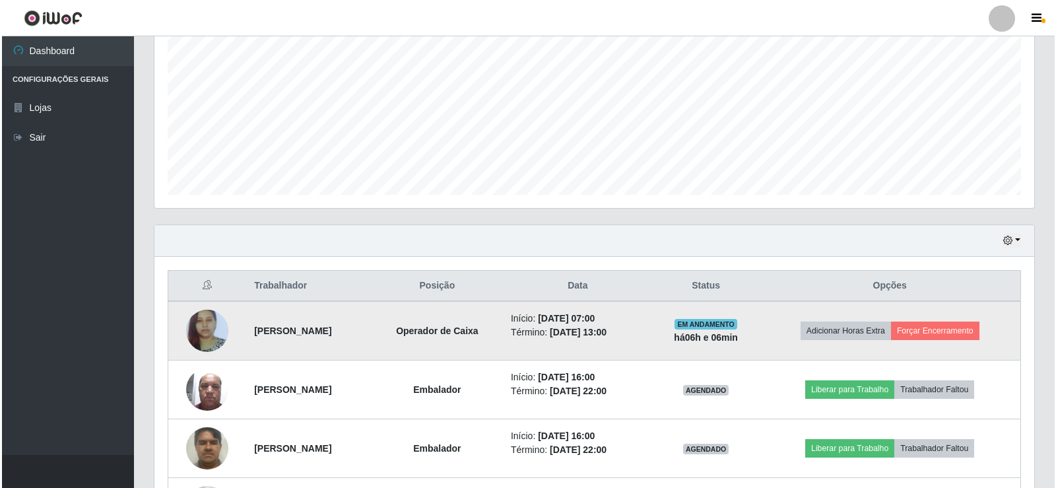
scroll to position [286, 0]
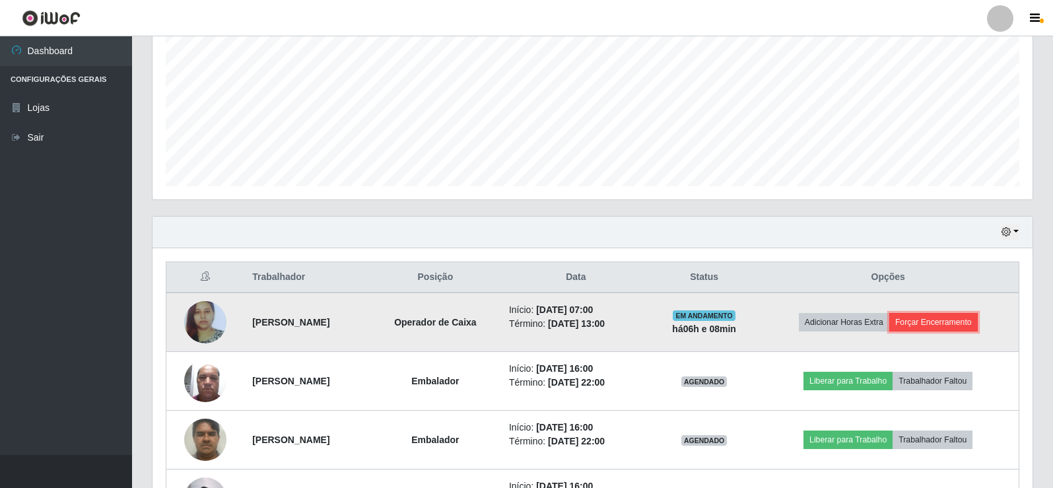
click at [960, 328] on button "Forçar Encerramento" at bounding box center [933, 322] width 88 height 18
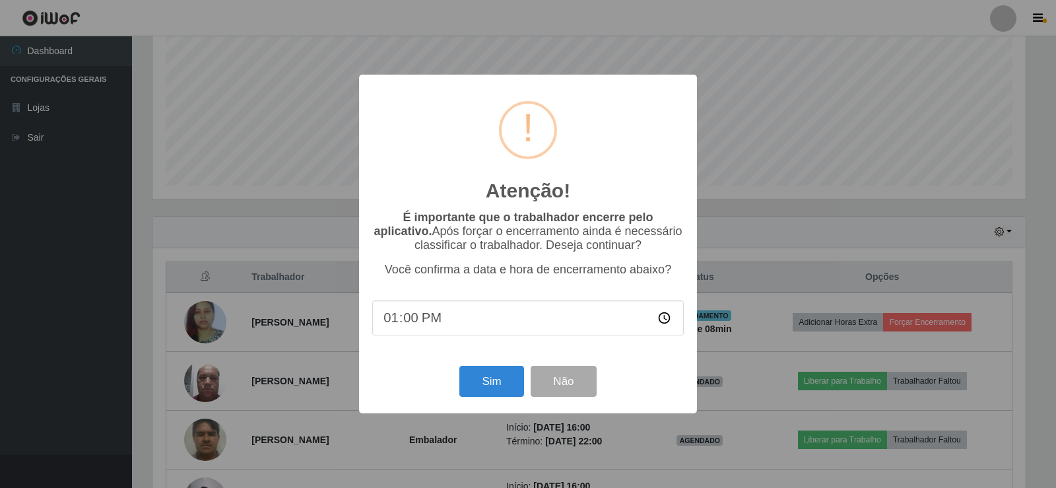
click at [406, 324] on input "13:00" at bounding box center [528, 317] width 312 height 35
type input "13:05"
click at [502, 382] on button "Sim" at bounding box center [492, 381] width 64 height 31
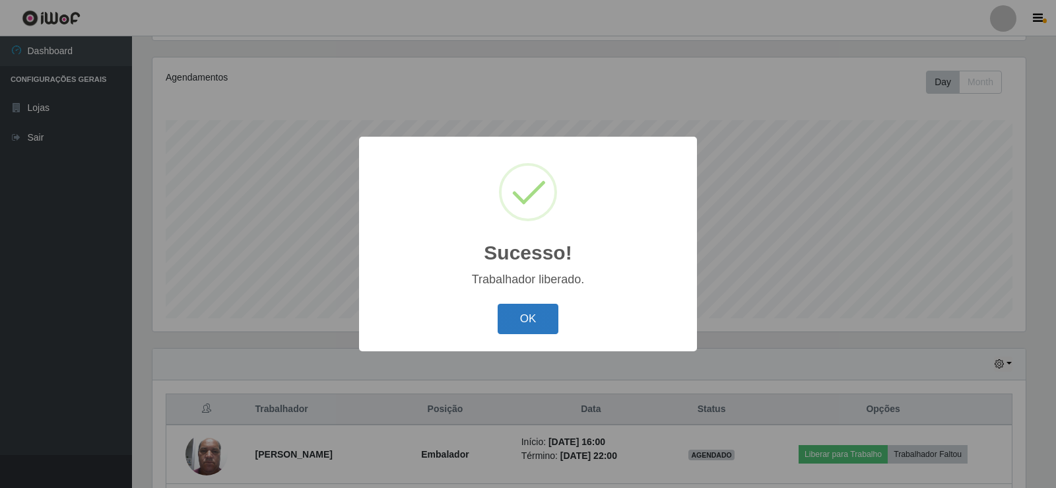
click at [532, 318] on button "OK" at bounding box center [528, 319] width 61 height 31
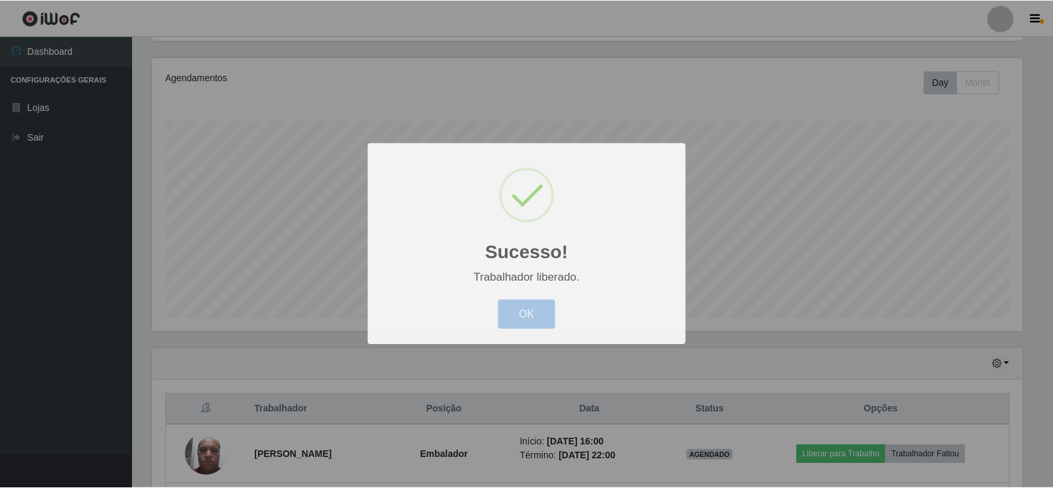
scroll to position [274, 880]
